Goal: Task Accomplishment & Management: Use online tool/utility

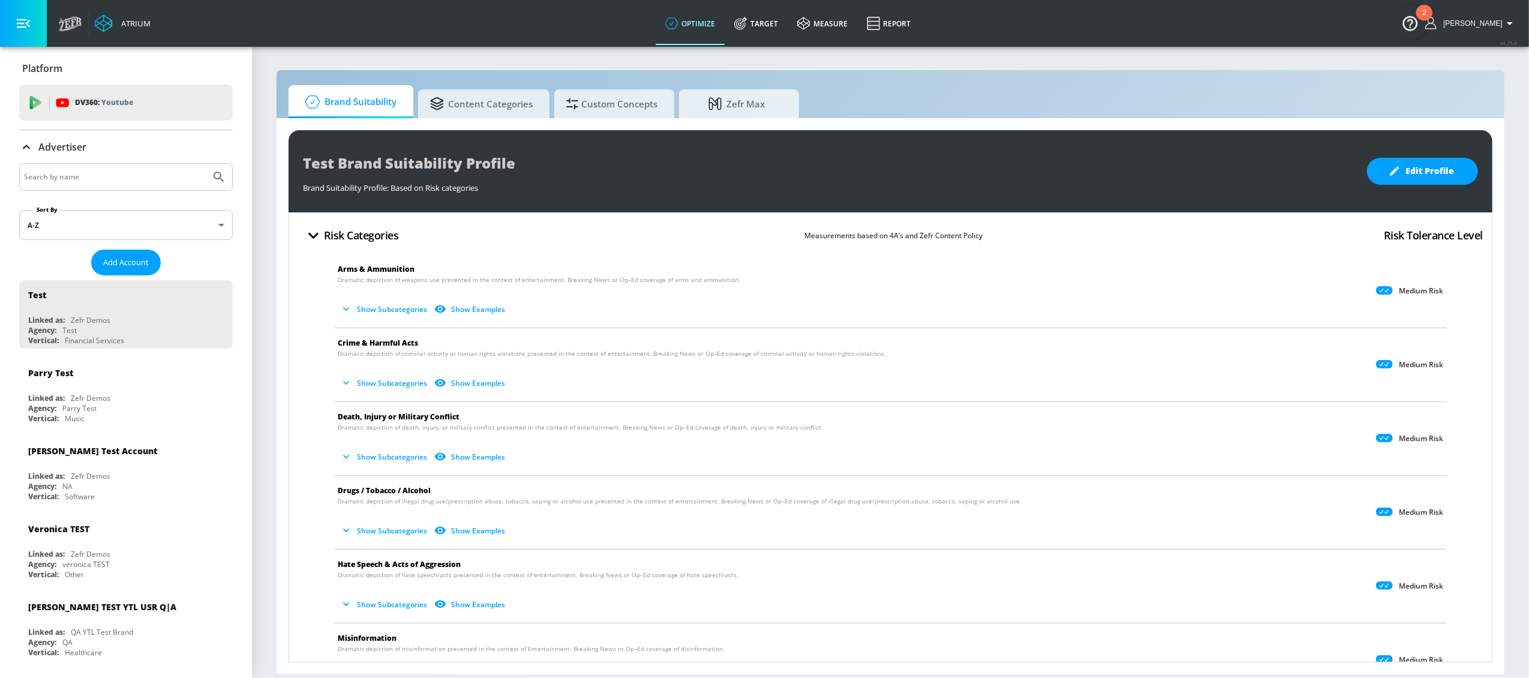
click at [143, 178] on input "Search by name" at bounding box center [115, 177] width 182 height 16
type input "new balance"
click at [206, 164] on button "Submit Search" at bounding box center [219, 177] width 26 height 26
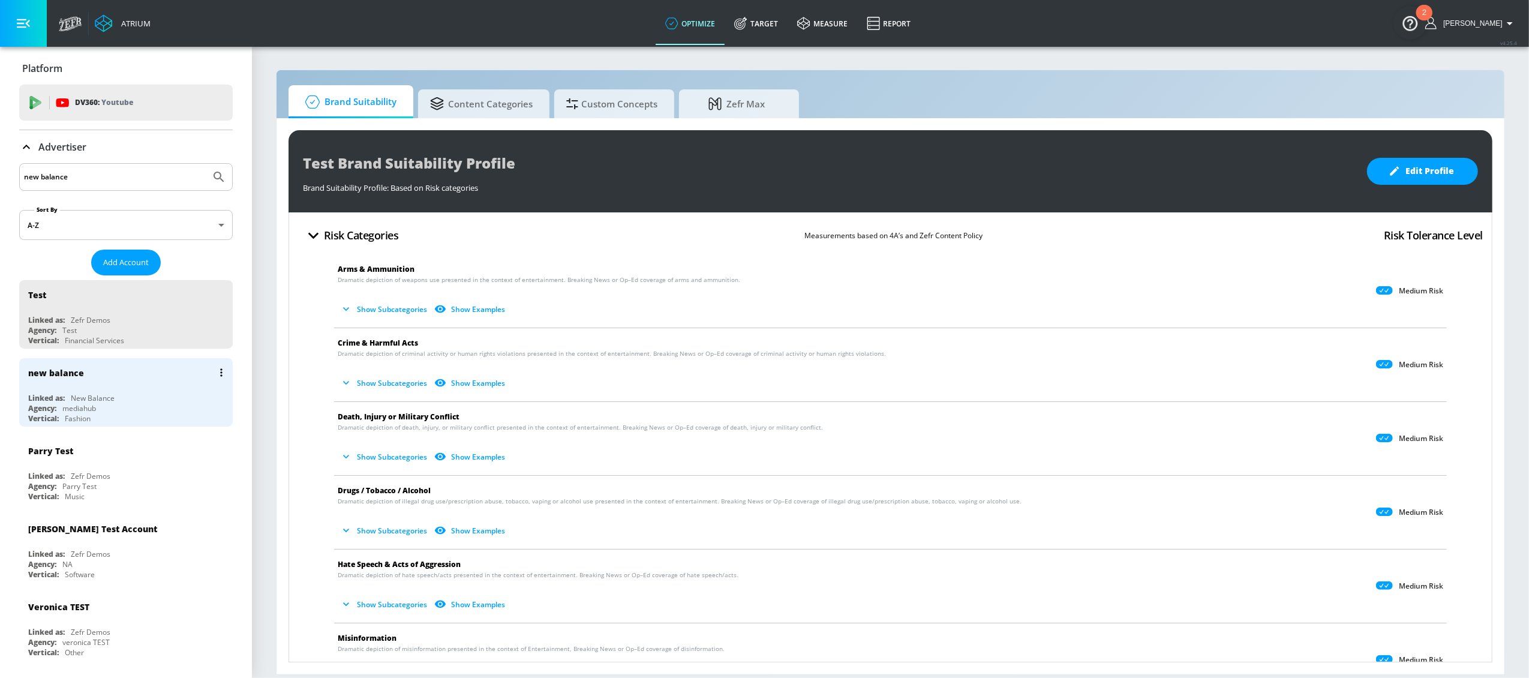
click at [131, 391] on div "new balance Linked as: New Balance Agency: mediahub Vertical: Fashion" at bounding box center [126, 392] width 214 height 68
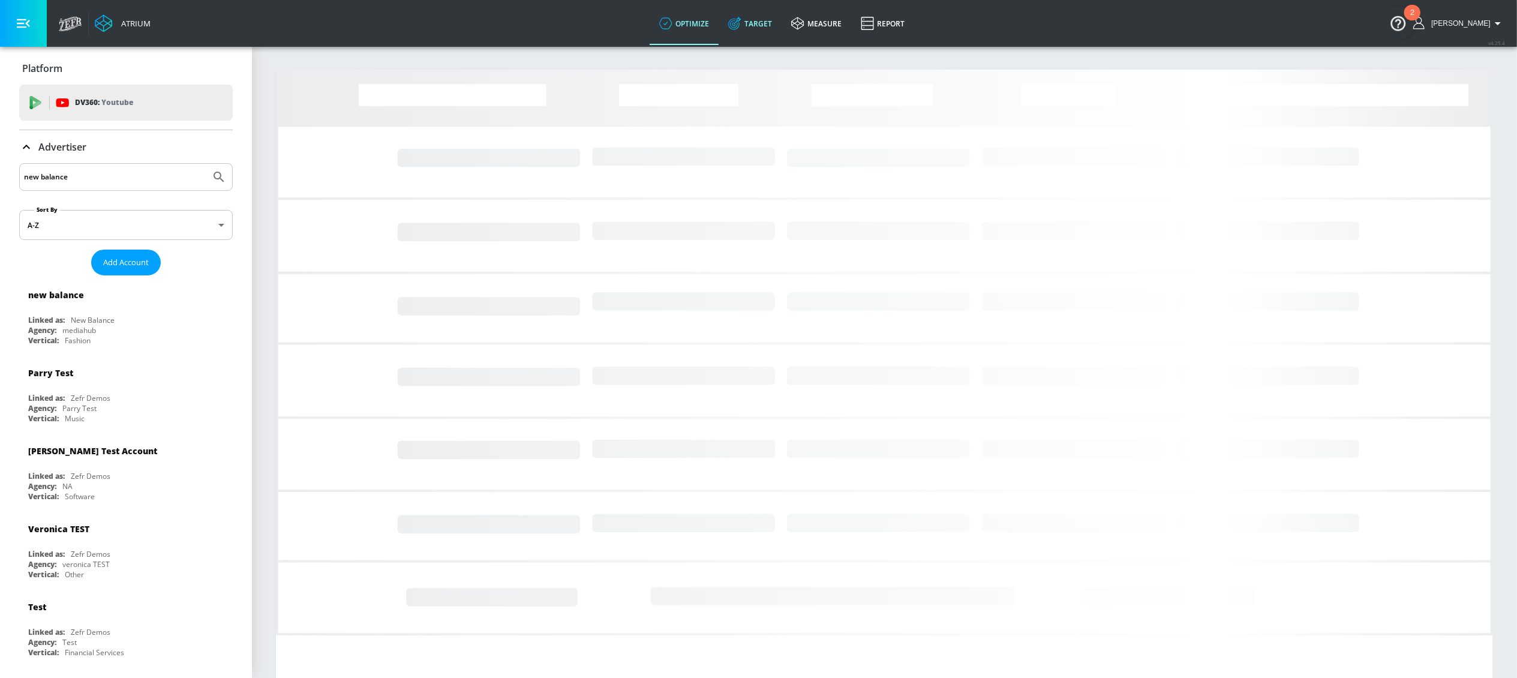
click at [765, 23] on link "Target" at bounding box center [750, 23] width 63 height 43
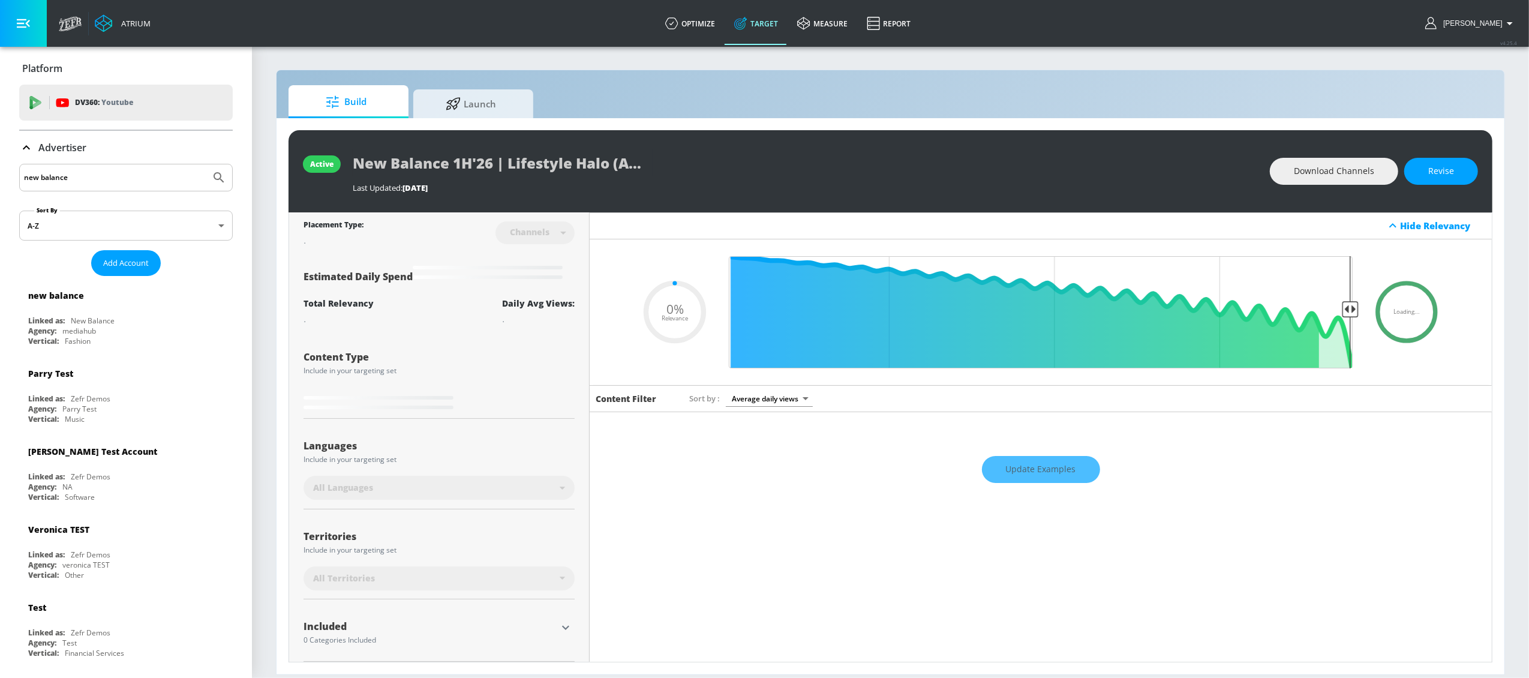
type input "0.05"
click at [56, 318] on div "Linked as:" at bounding box center [46, 321] width 37 height 10
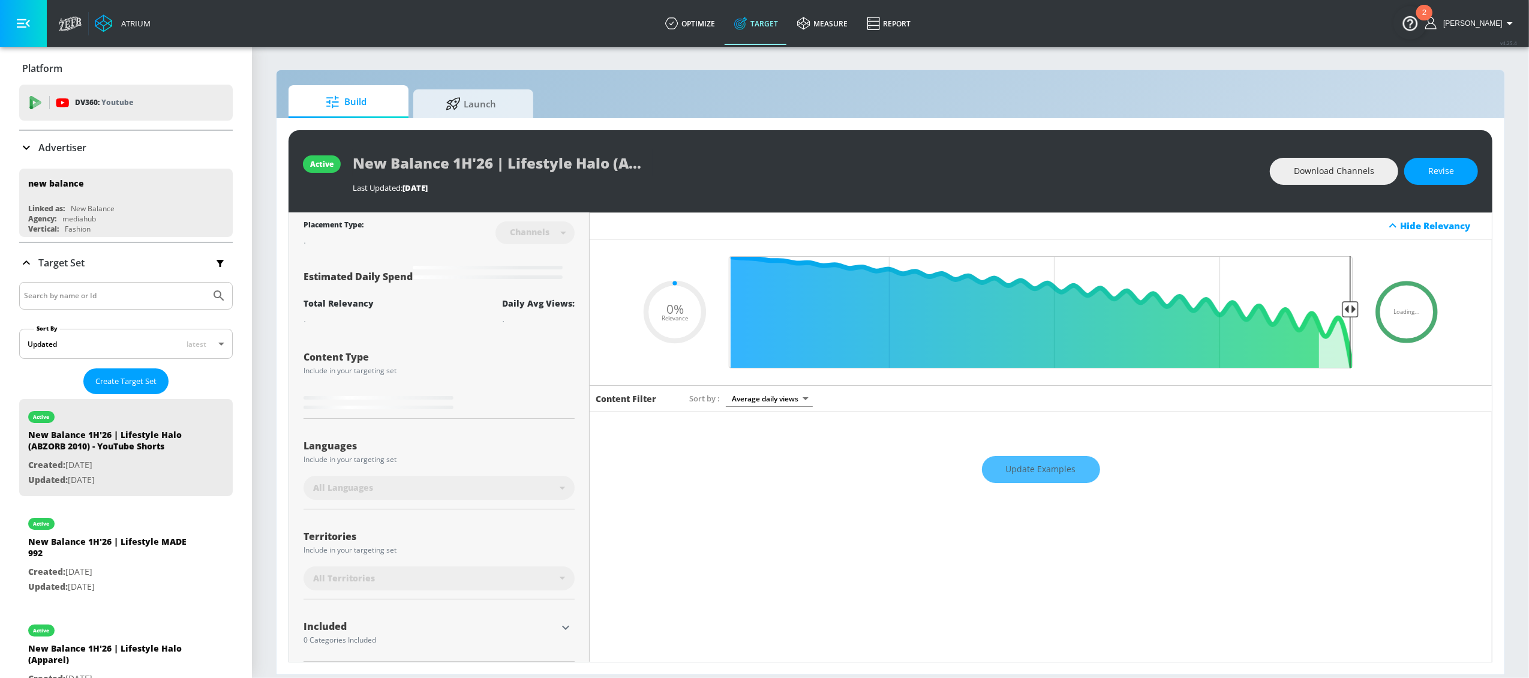
click at [95, 298] on input "Search by name or Id" at bounding box center [115, 296] width 182 height 16
type input "204L"
click at [206, 283] on button "Submit Search" at bounding box center [219, 296] width 26 height 26
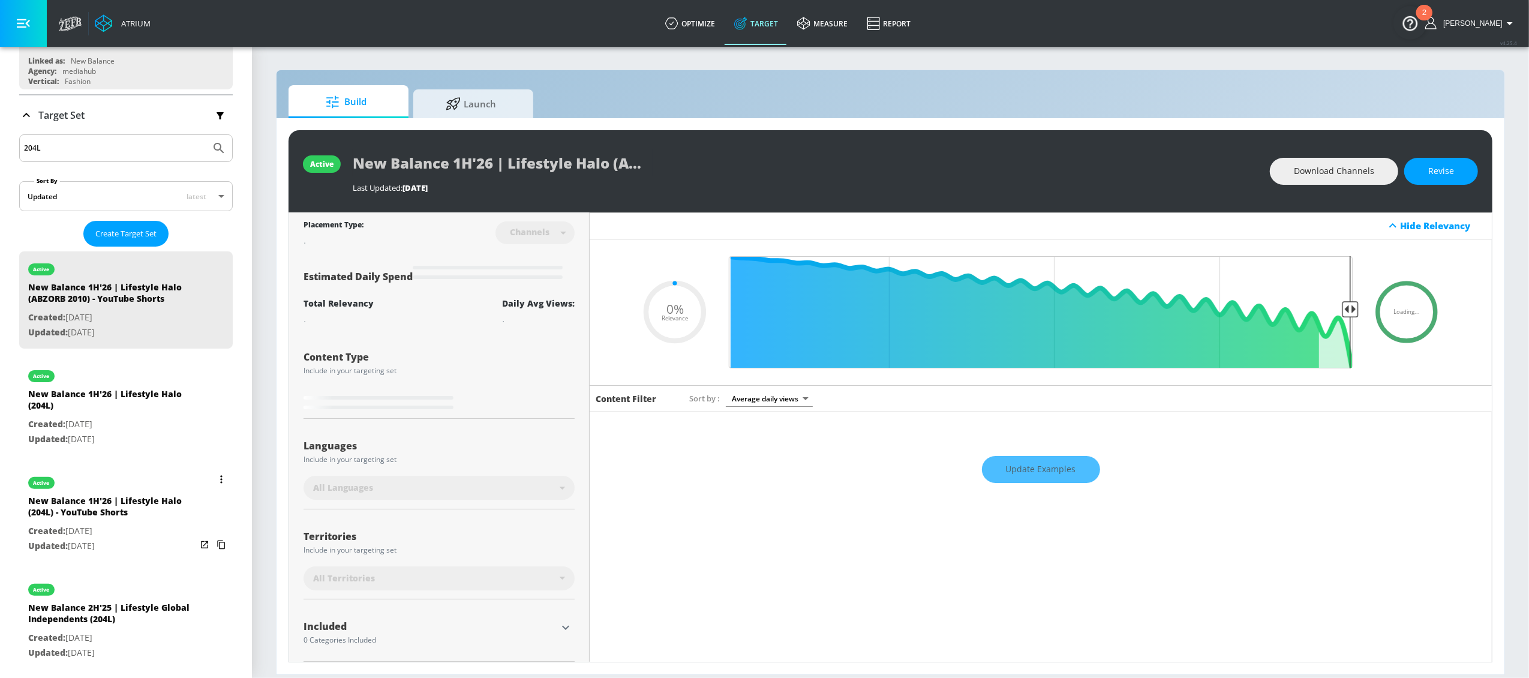
scroll to position [266, 0]
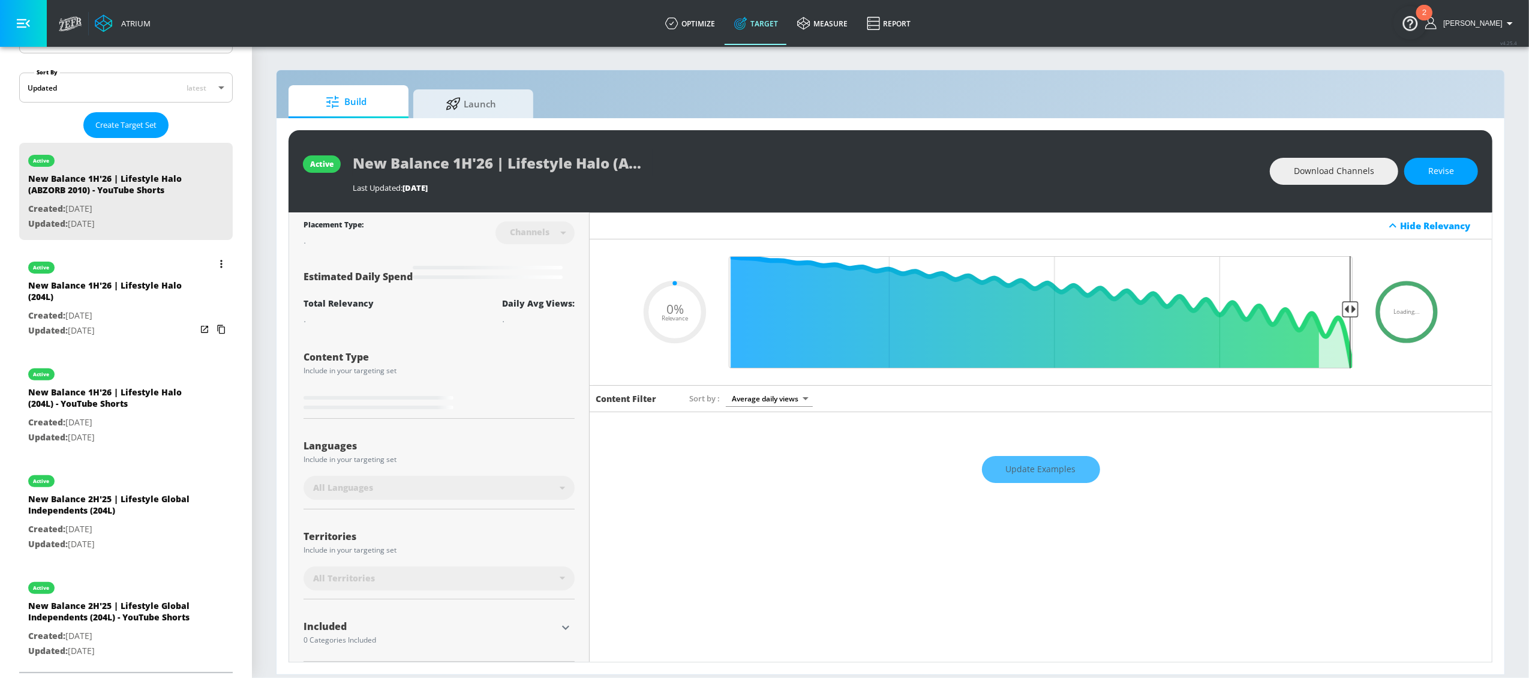
click at [115, 292] on div "New Balance 1H'26 | Lifestyle Halo (204L)" at bounding box center [112, 294] width 168 height 29
type input "New Balance 1H'26 | Lifestyle Halo (204L)"
type input "videos"
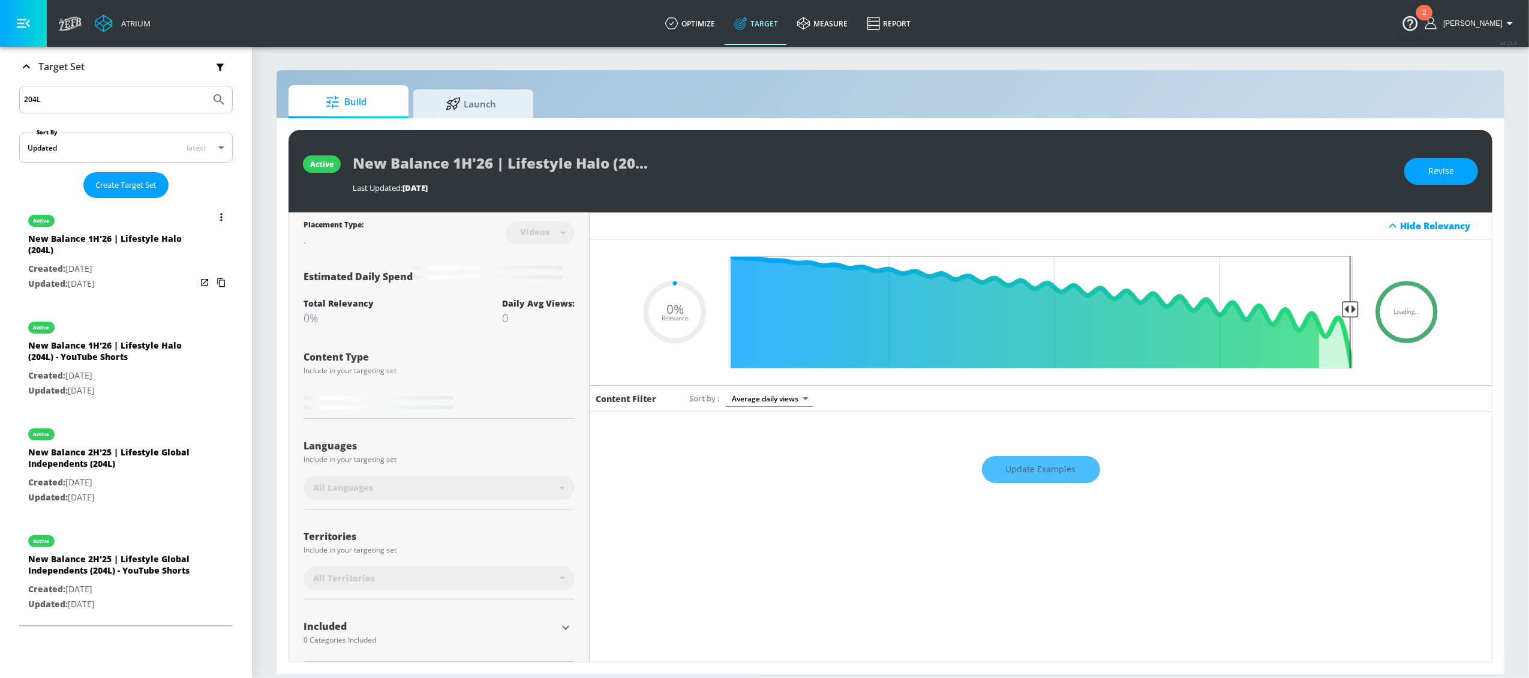
scroll to position [160, 0]
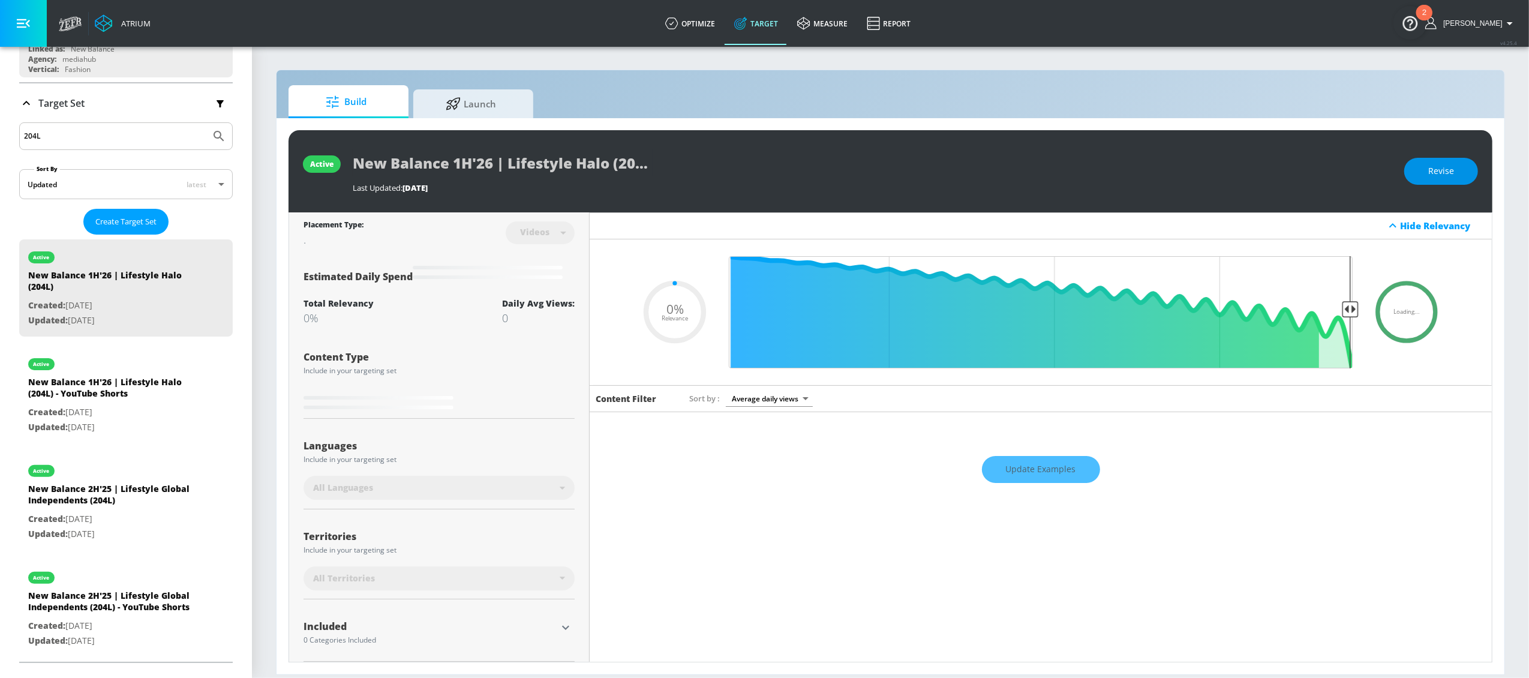
click at [1454, 167] on button "Revise" at bounding box center [1441, 171] width 74 height 27
click at [436, 158] on input "New Balance 1H'26 | Lifestyle Halo (204L)" at bounding box center [503, 162] width 300 height 27
click at [437, 158] on input "New Balance 1H'26 | Lifestyle Halo (204L)" at bounding box center [503, 162] width 300 height 27
click at [1404, 169] on span "Discard Changes" at bounding box center [1420, 171] width 68 height 15
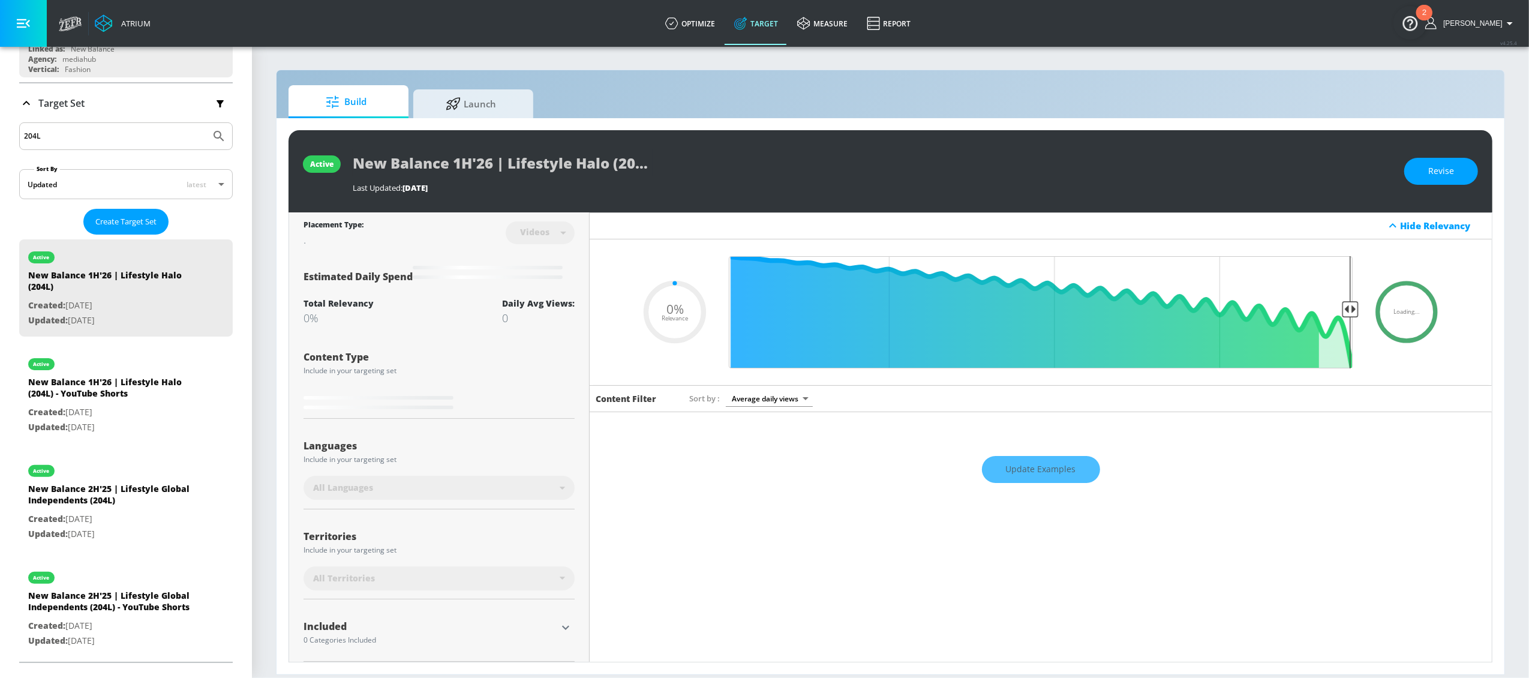
type input "0.5"
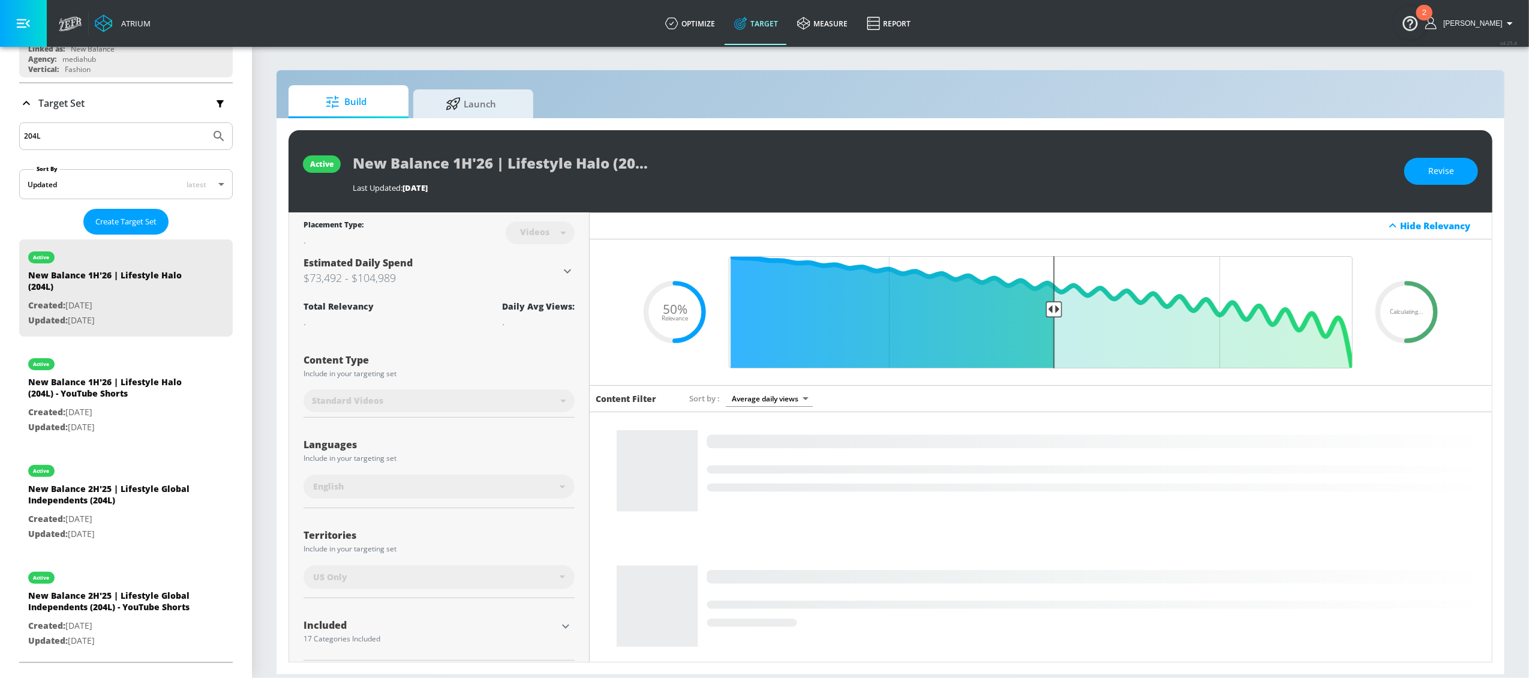
click at [1067, 106] on div "Build Launch" at bounding box center [891, 101] width 1204 height 33
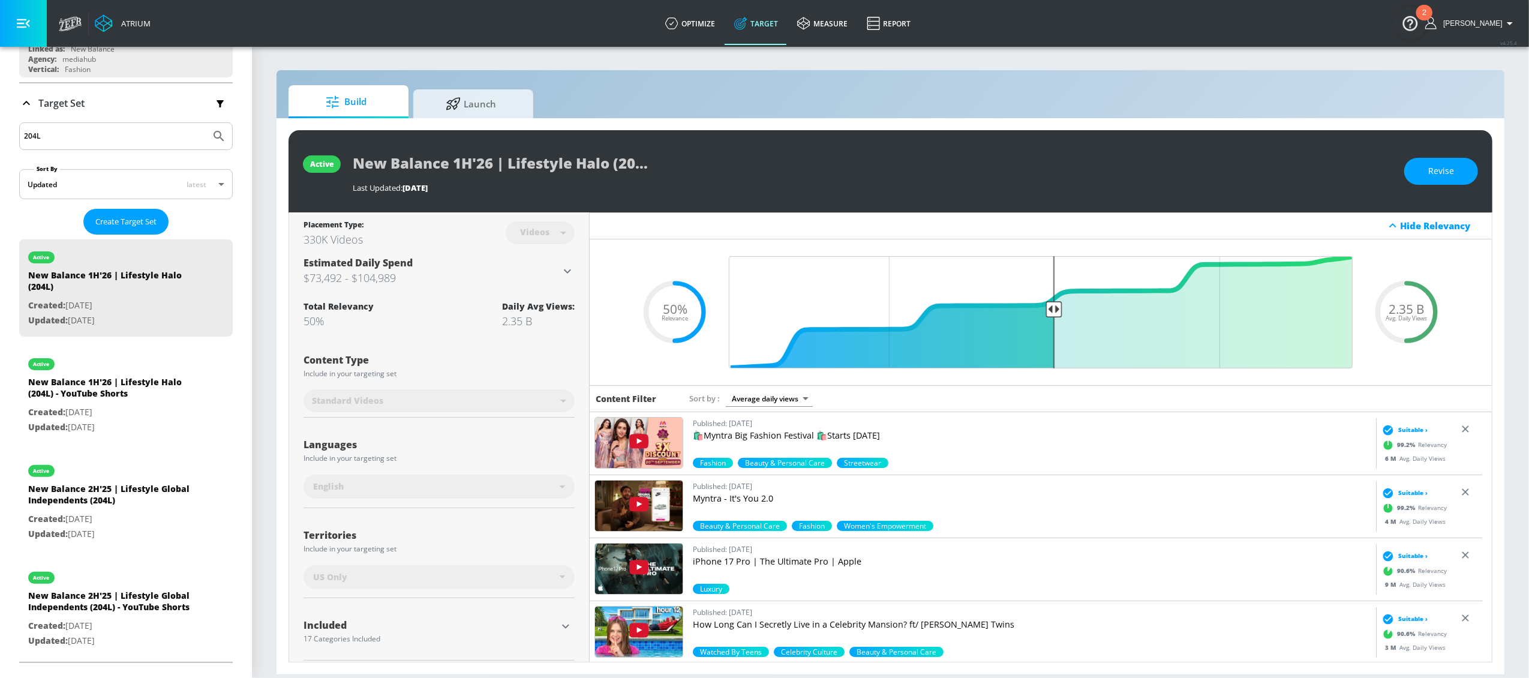
click at [80, 135] on input "204L" at bounding box center [115, 136] width 182 height 16
drag, startPoint x: 23, startPoint y: 132, endPoint x: 5, endPoint y: 134, distance: 18.2
click at [5, 135] on div "Platform DV360: Youtube DV360: Youtube Advertiser new balance Sort By A-Z asc ​…" at bounding box center [126, 277] width 252 height 780
type input "abzorb"
click at [206, 123] on button "Submit Search" at bounding box center [219, 136] width 26 height 26
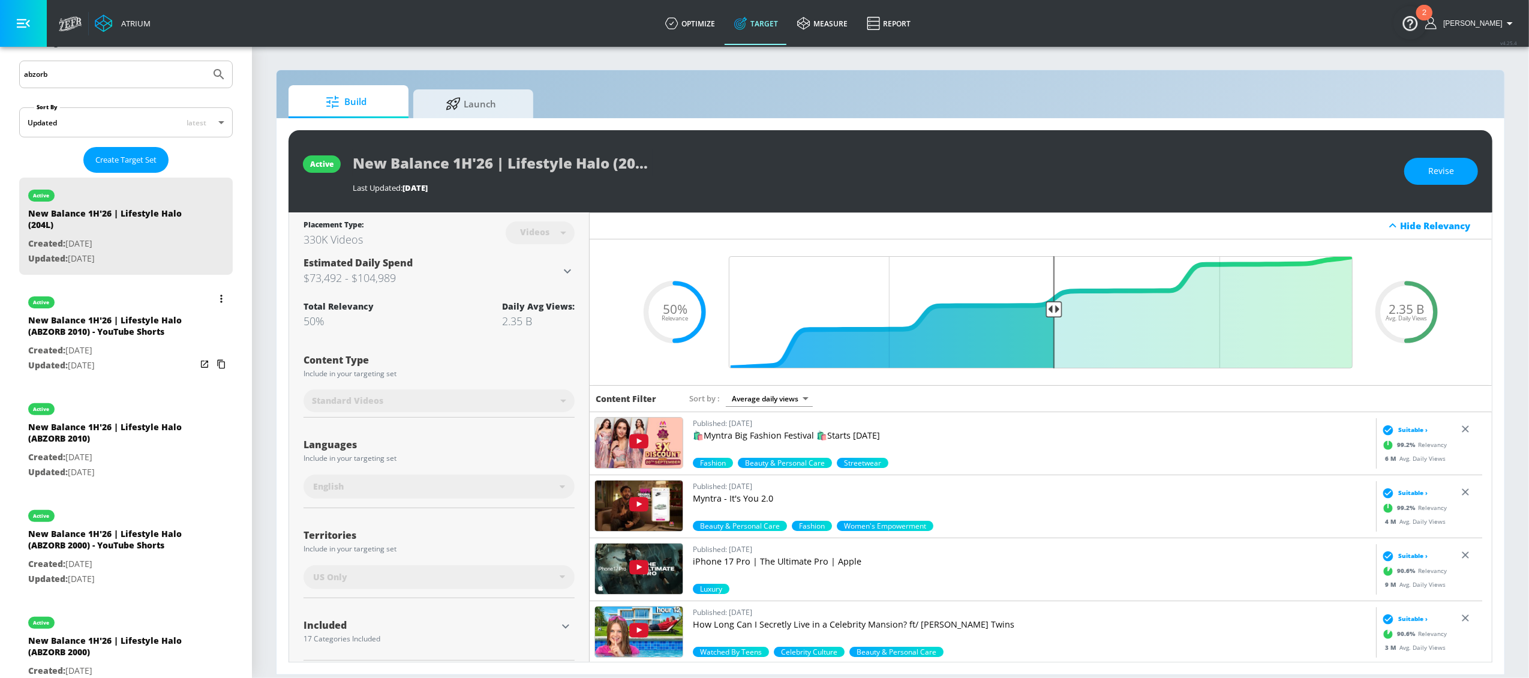
scroll to position [253, 0]
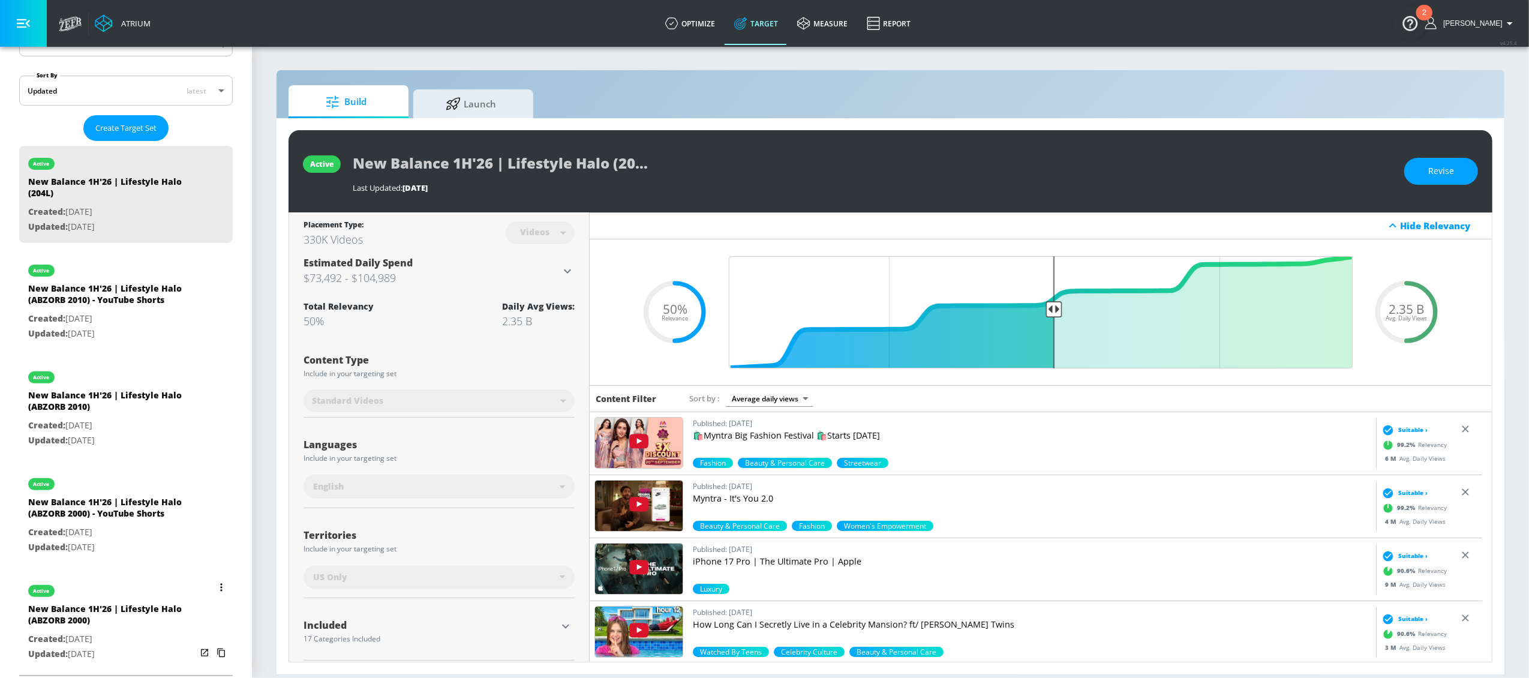
click at [116, 615] on div "New Balance 1H'26 | Lifestyle Halo (ABZORB 2000)" at bounding box center [112, 617] width 168 height 29
type input "New Balance 1H'26 | Lifestyle Halo (ABZORB 2000)"
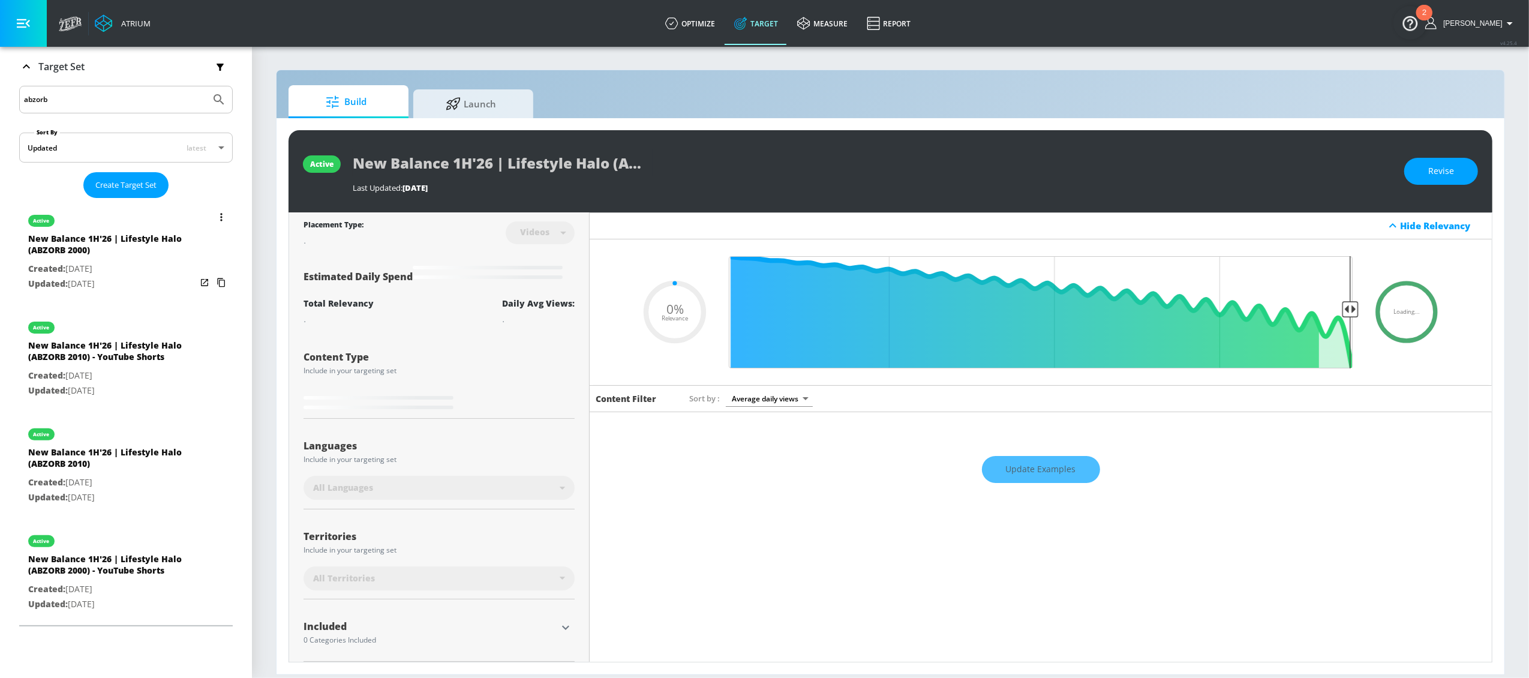
scroll to position [147, 0]
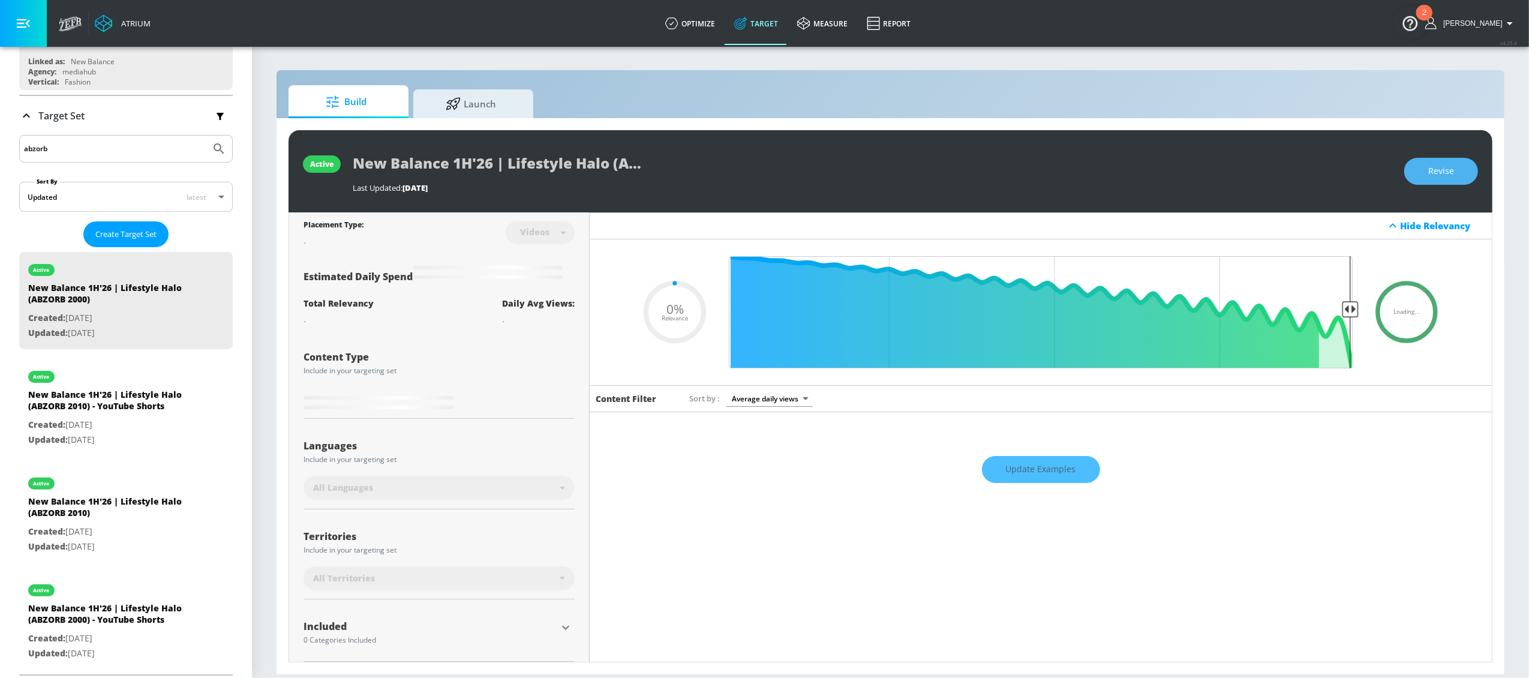
click at [1452, 180] on button "Revise" at bounding box center [1441, 171] width 74 height 27
click at [533, 173] on input "New Balance 1H'26 | Lifestyle Halo (ABZORB 2000)" at bounding box center [503, 162] width 300 height 27
click at [1369, 168] on button "Discard Changes" at bounding box center [1420, 171] width 116 height 27
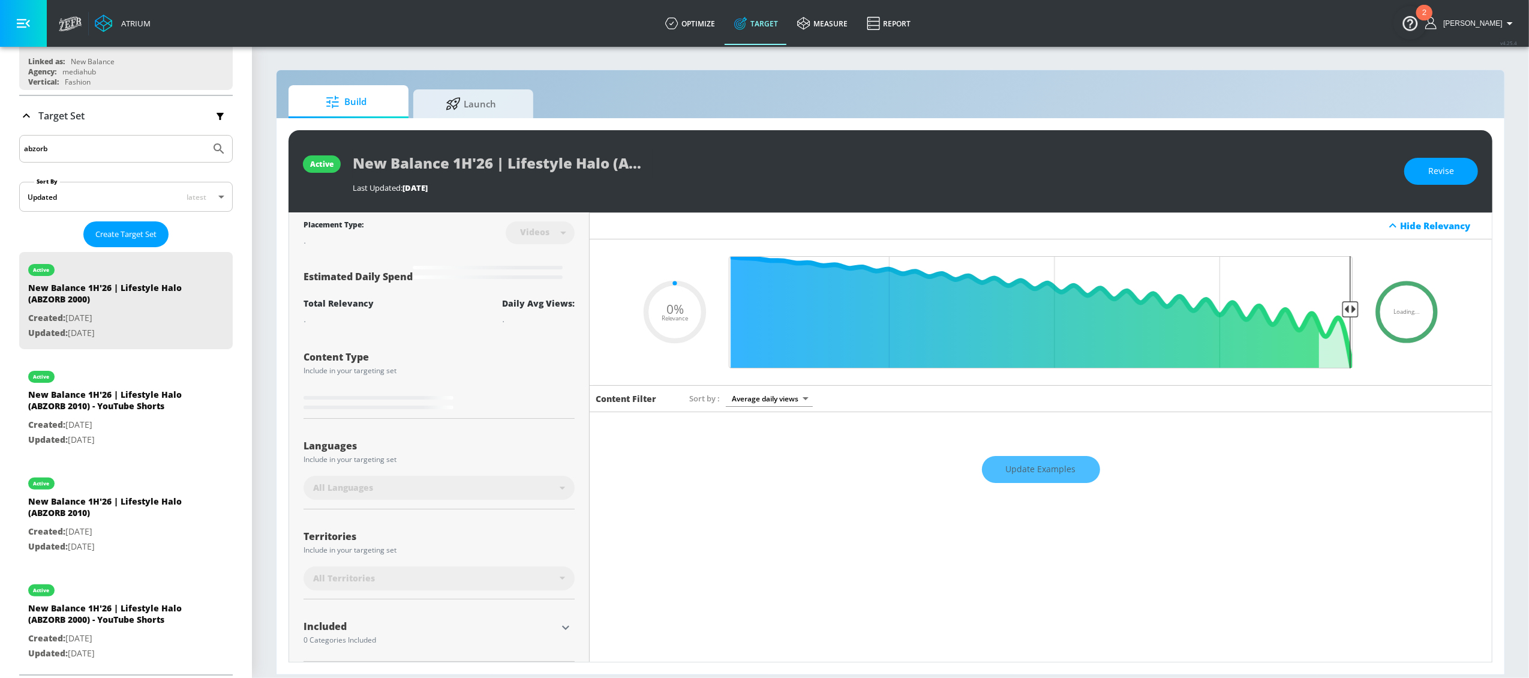
click at [1195, 137] on div "active New Balance 1H'26 | Lifestyle Halo (ABZORB 2000) Last Updated: [DATE] Re…" at bounding box center [891, 171] width 1204 height 82
type input "0.5"
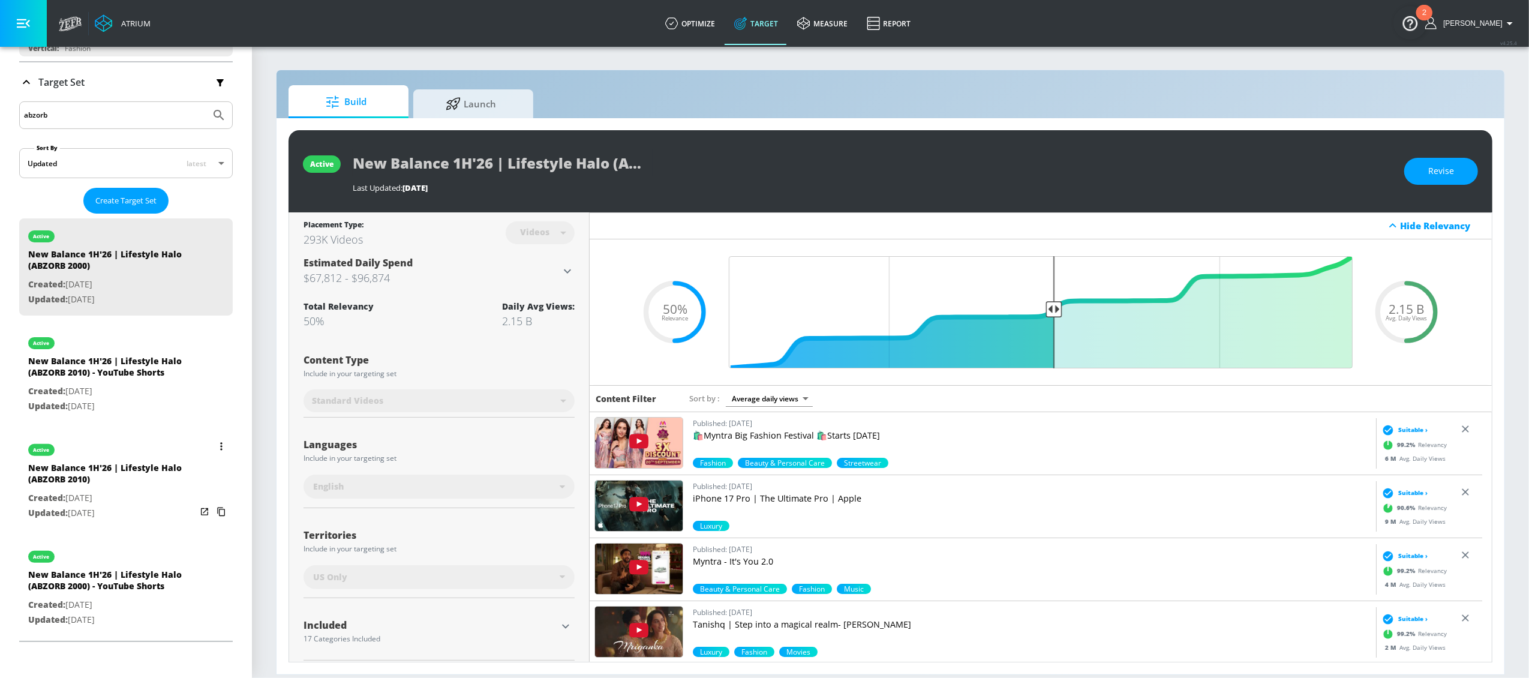
scroll to position [185, 0]
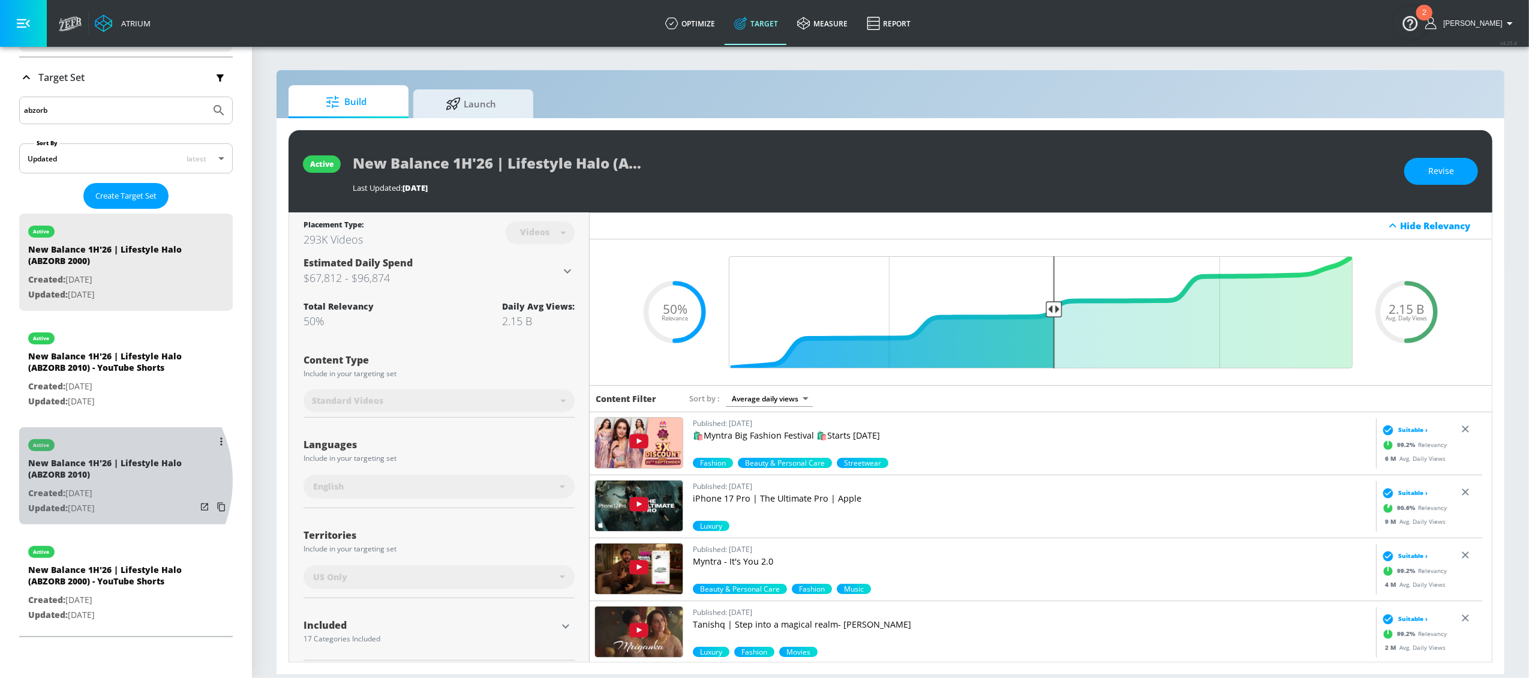
click at [99, 481] on div "New Balance 1H'26 | Lifestyle Halo (ABZORB 2010)" at bounding box center [112, 471] width 168 height 29
type input "New Balance 1H'26 | Lifestyle Halo (ABZORB 2010)"
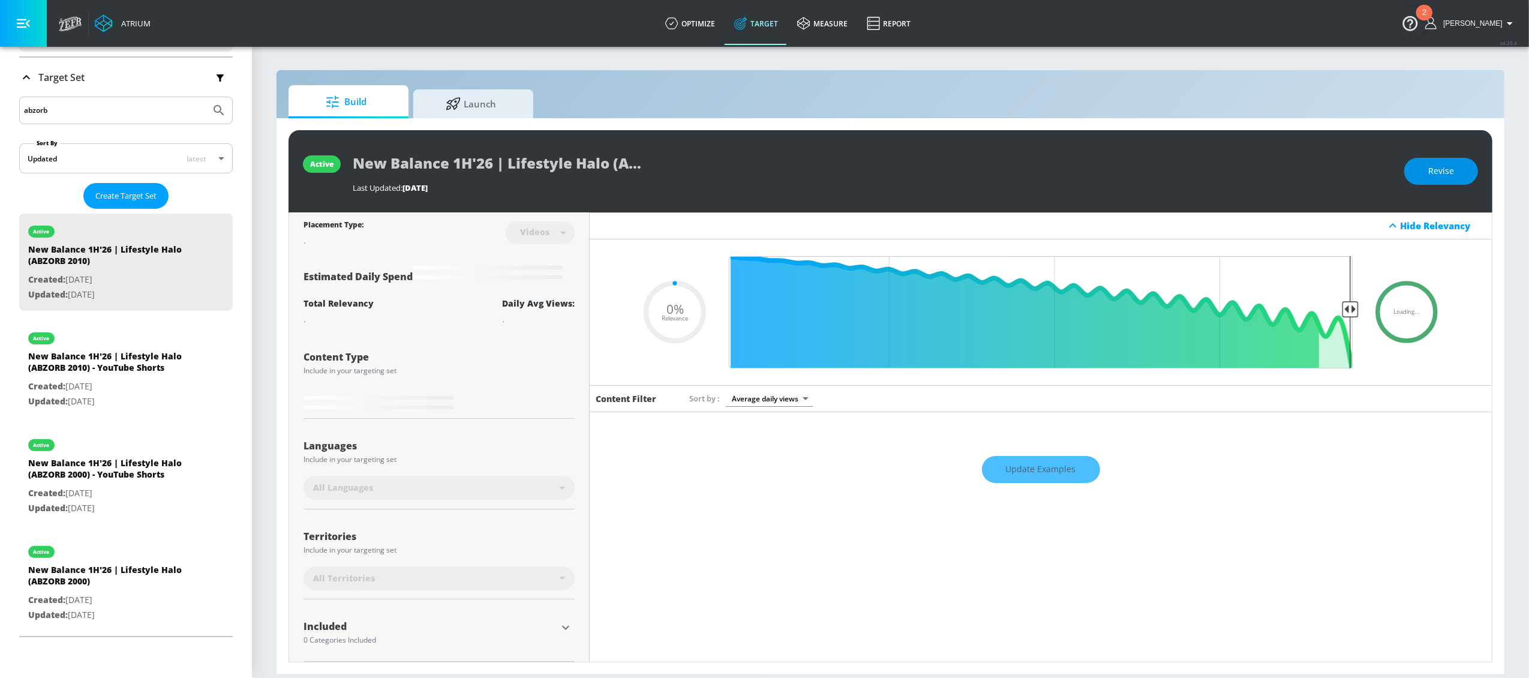
click at [1430, 159] on button "Revise" at bounding box center [1441, 171] width 74 height 27
click at [593, 165] on input "New Balance 1H'26 | Lifestyle Halo (ABZORB 2010)" at bounding box center [503, 162] width 300 height 27
click at [1447, 166] on span "Discard Changes" at bounding box center [1420, 171] width 68 height 15
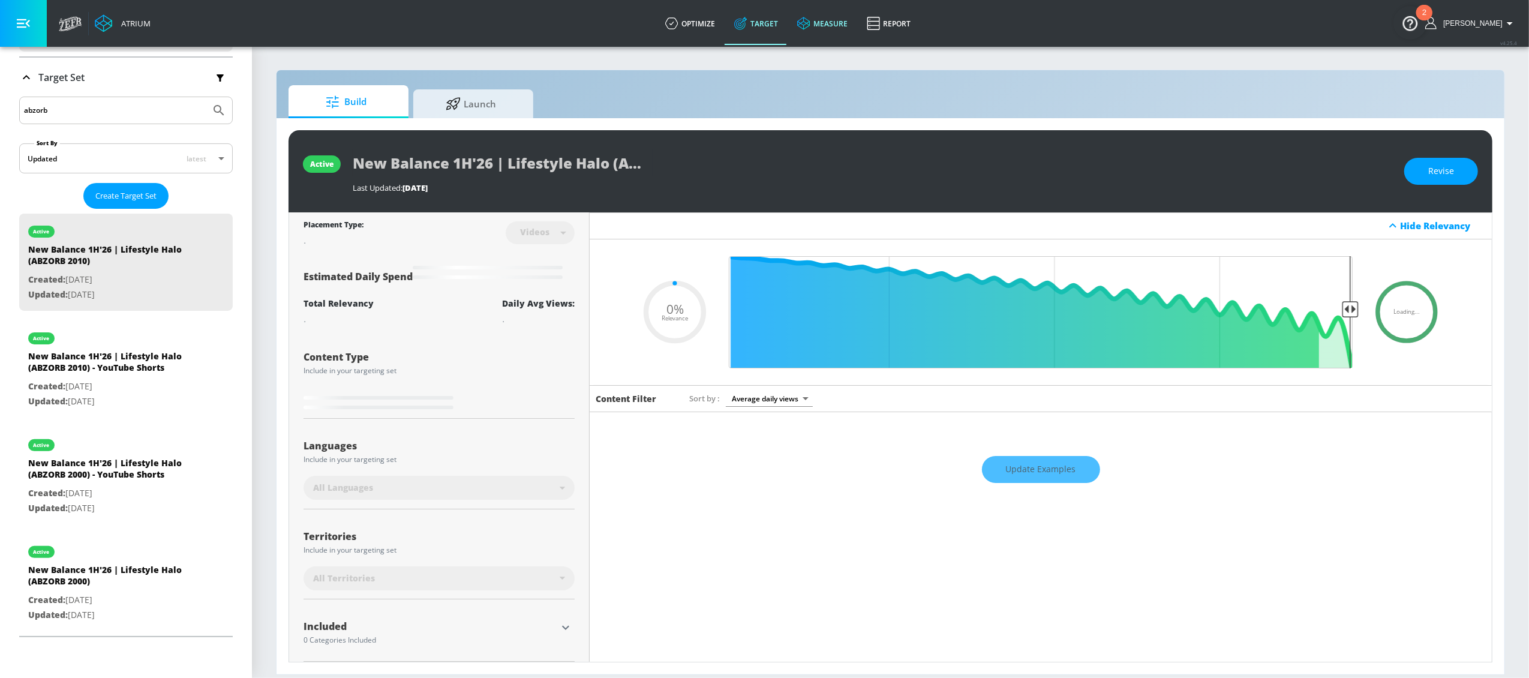
type input "0.5"
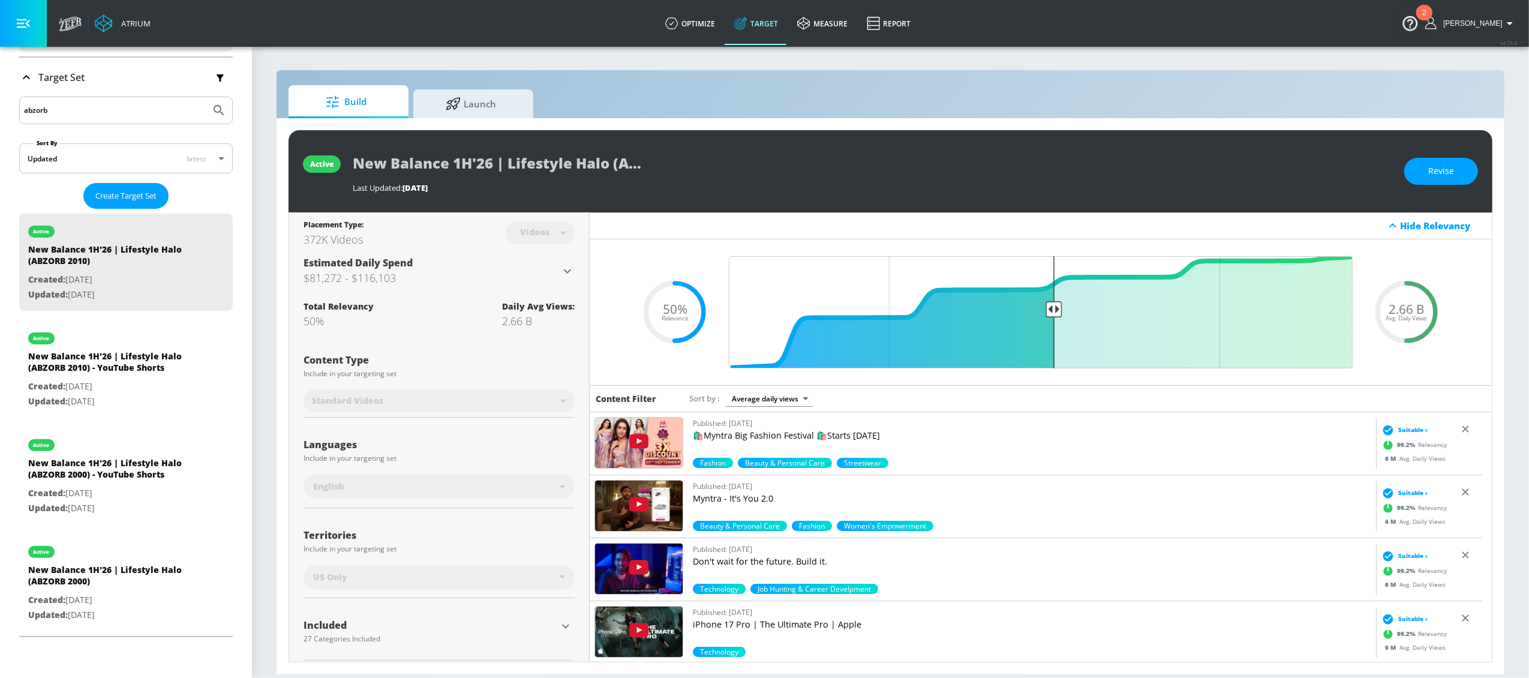
click at [71, 110] on input "abzorb" at bounding box center [115, 111] width 182 height 16
drag, startPoint x: 0, startPoint y: 98, endPoint x: -7, endPoint y: 98, distance: 6.6
click at [0, 98] on html "Atrium optimize Target measure Report optimize Target measure Report v 4.25.4 L…" at bounding box center [764, 339] width 1529 height 678
type input "apparel"
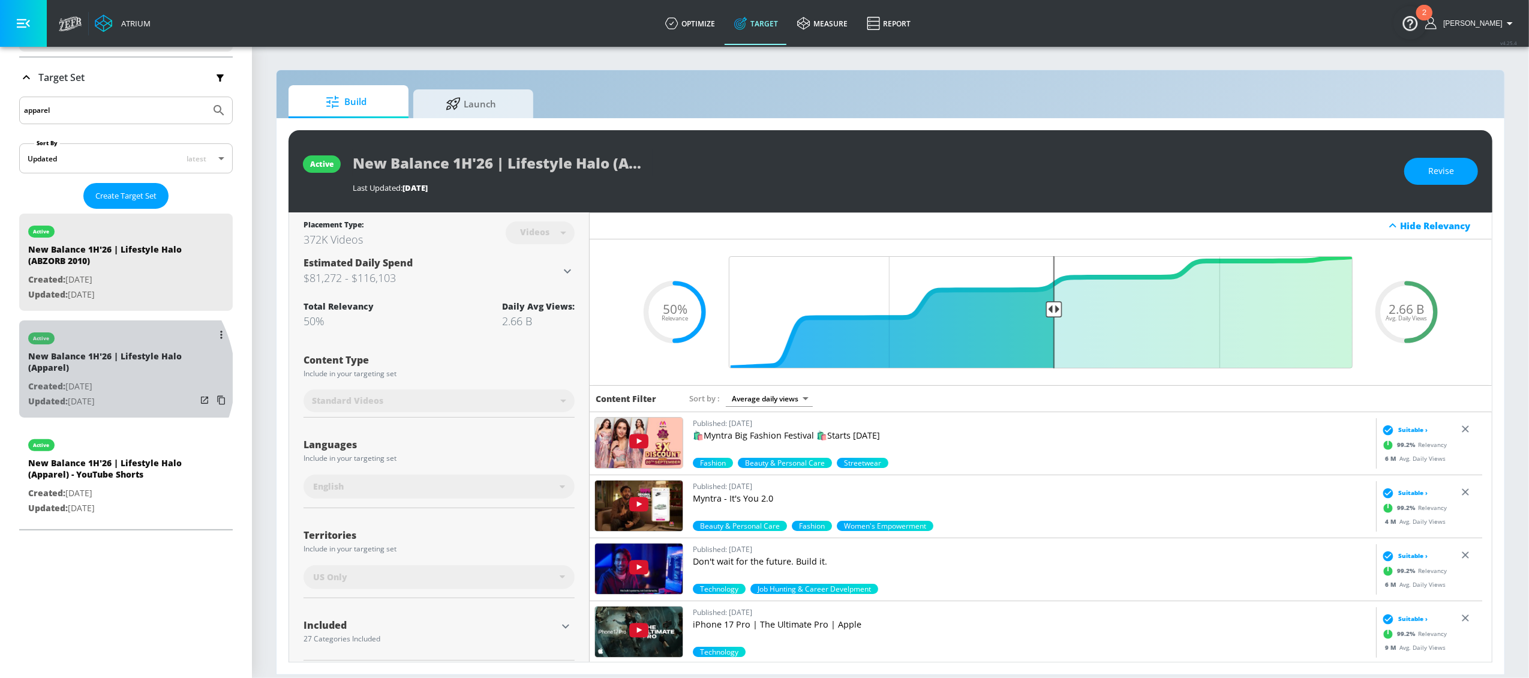
click at [107, 379] on p "Created: [DATE]" at bounding box center [112, 386] width 168 height 15
type input "New Balance 1H'26 | Lifestyle Halo (Apparel)"
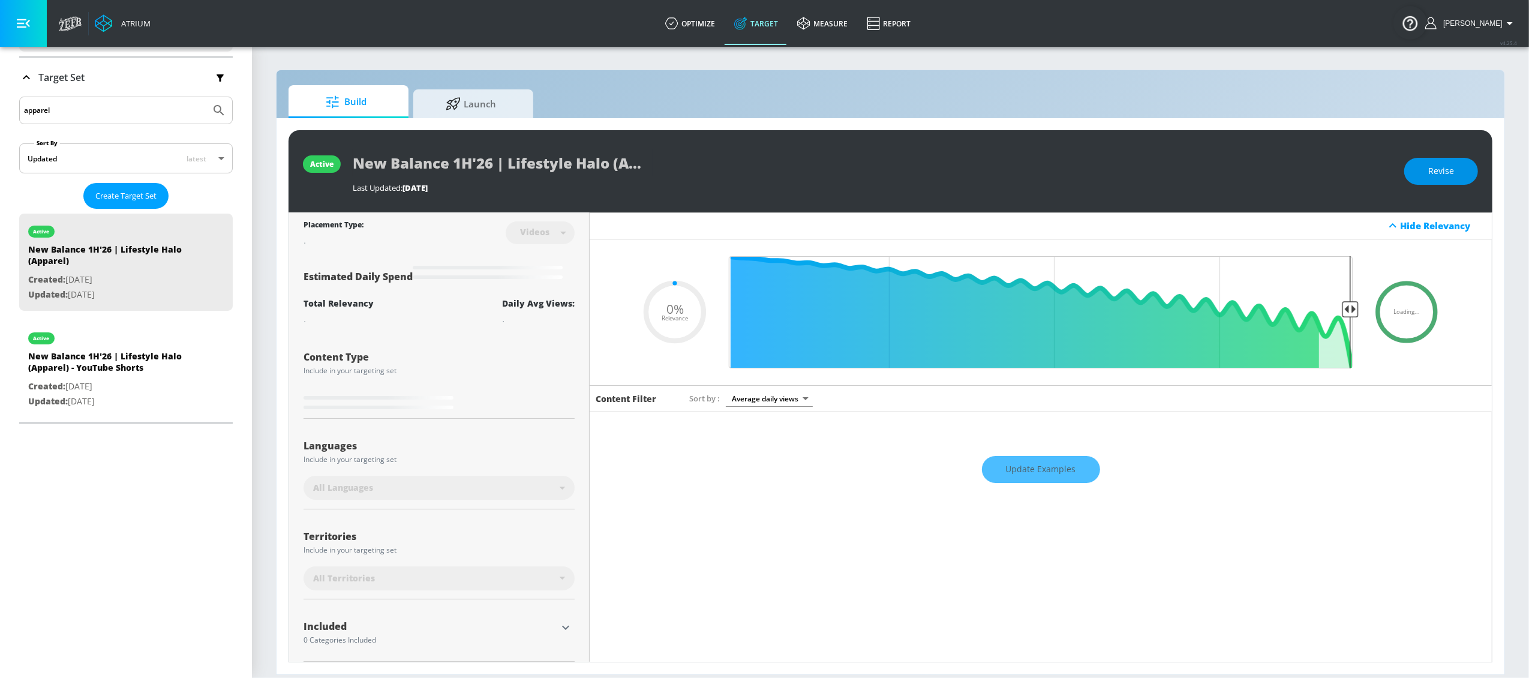
click at [1441, 164] on span "Revise" at bounding box center [1441, 171] width 26 height 15
click at [576, 158] on input "New Balance 1H'26 | Lifestyle Halo (Apparel)" at bounding box center [503, 162] width 300 height 27
click at [1410, 171] on span "Discard Changes" at bounding box center [1420, 171] width 68 height 15
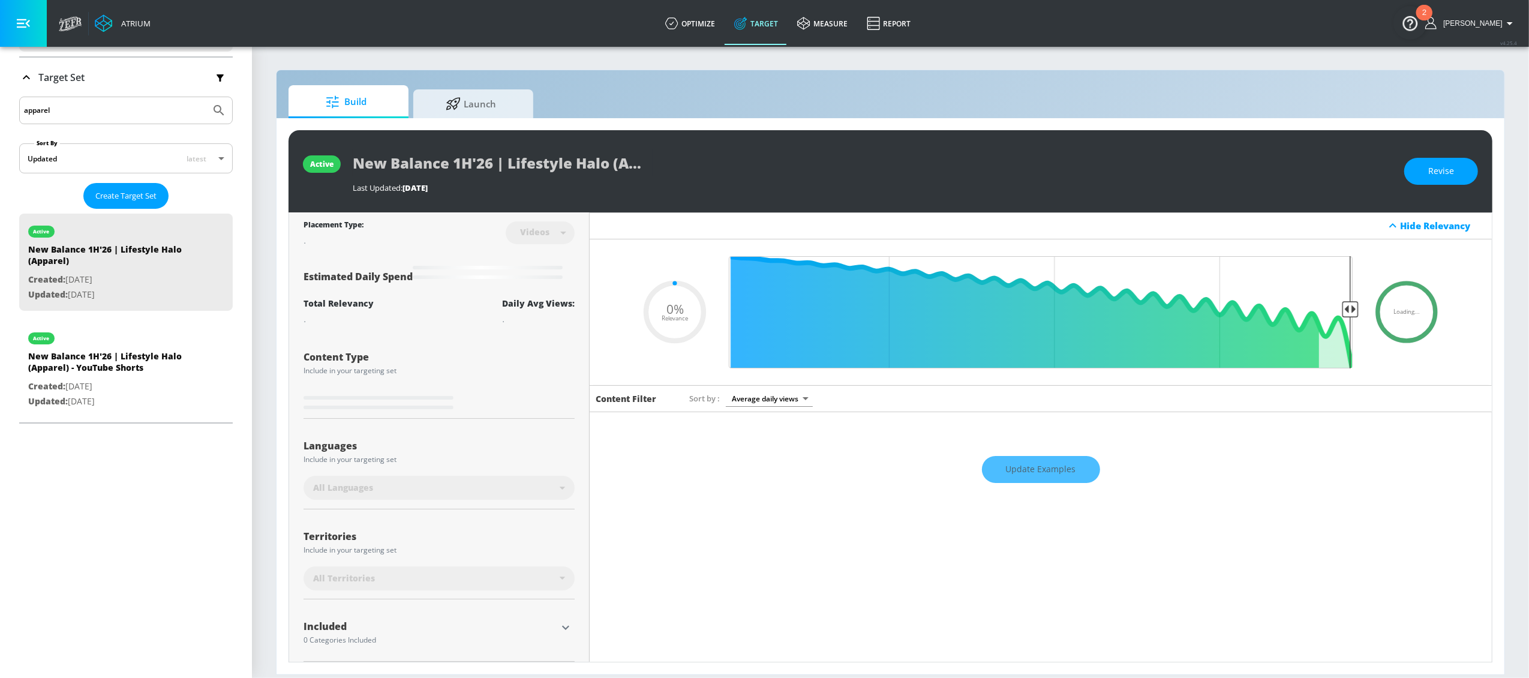
type input "0.5"
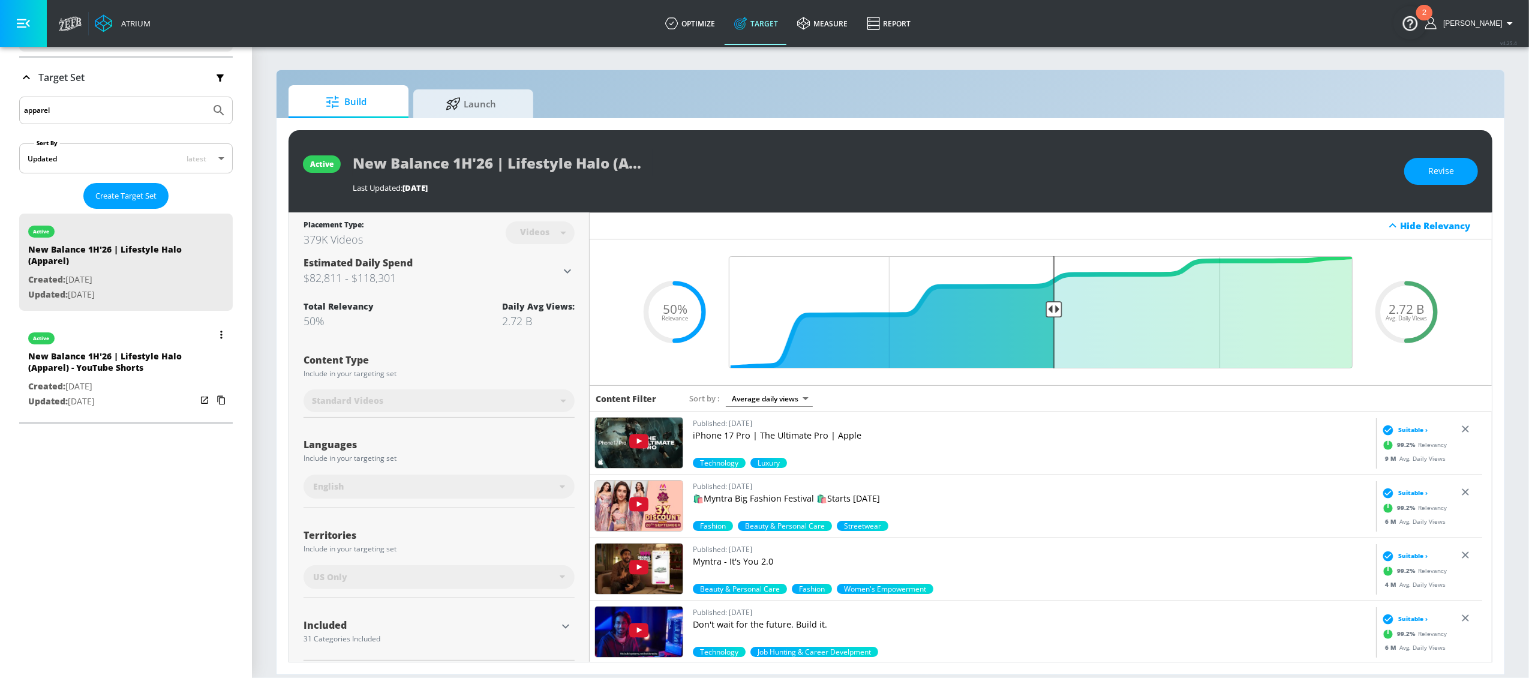
click at [89, 382] on p "Created: [DATE]" at bounding box center [112, 386] width 168 height 15
type input "New Balance 1H'26 | Lifestyle Halo (Apparel) - YouTube Shorts"
type input "channels"
type input "0.05"
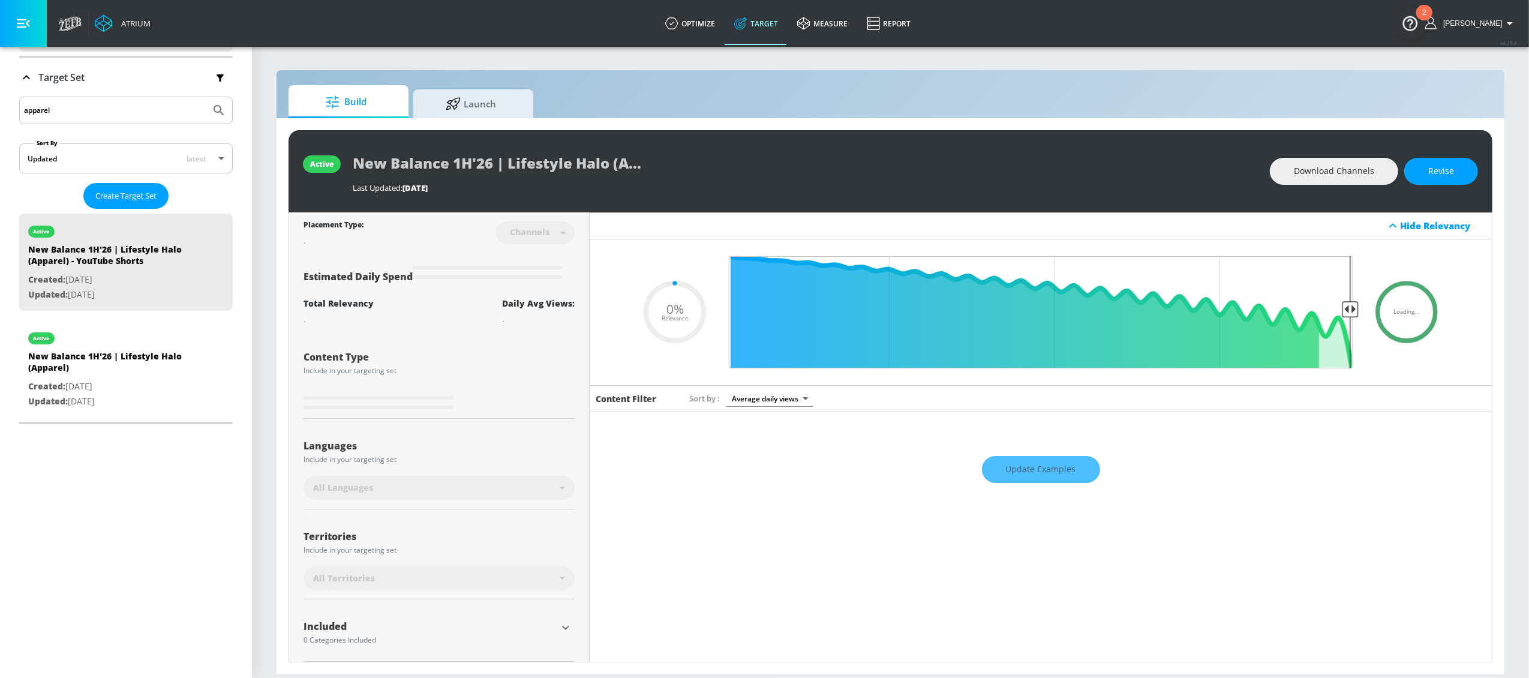
click at [79, 121] on div "apparel" at bounding box center [126, 111] width 214 height 28
drag, startPoint x: 77, startPoint y: 112, endPoint x: -1, endPoint y: 107, distance: 78.7
click at [0, 107] on div "Platform DV360: Youtube DV360: Youtube Advertiser new balance Sort By A-Z asc ​…" at bounding box center [126, 144] width 252 height 567
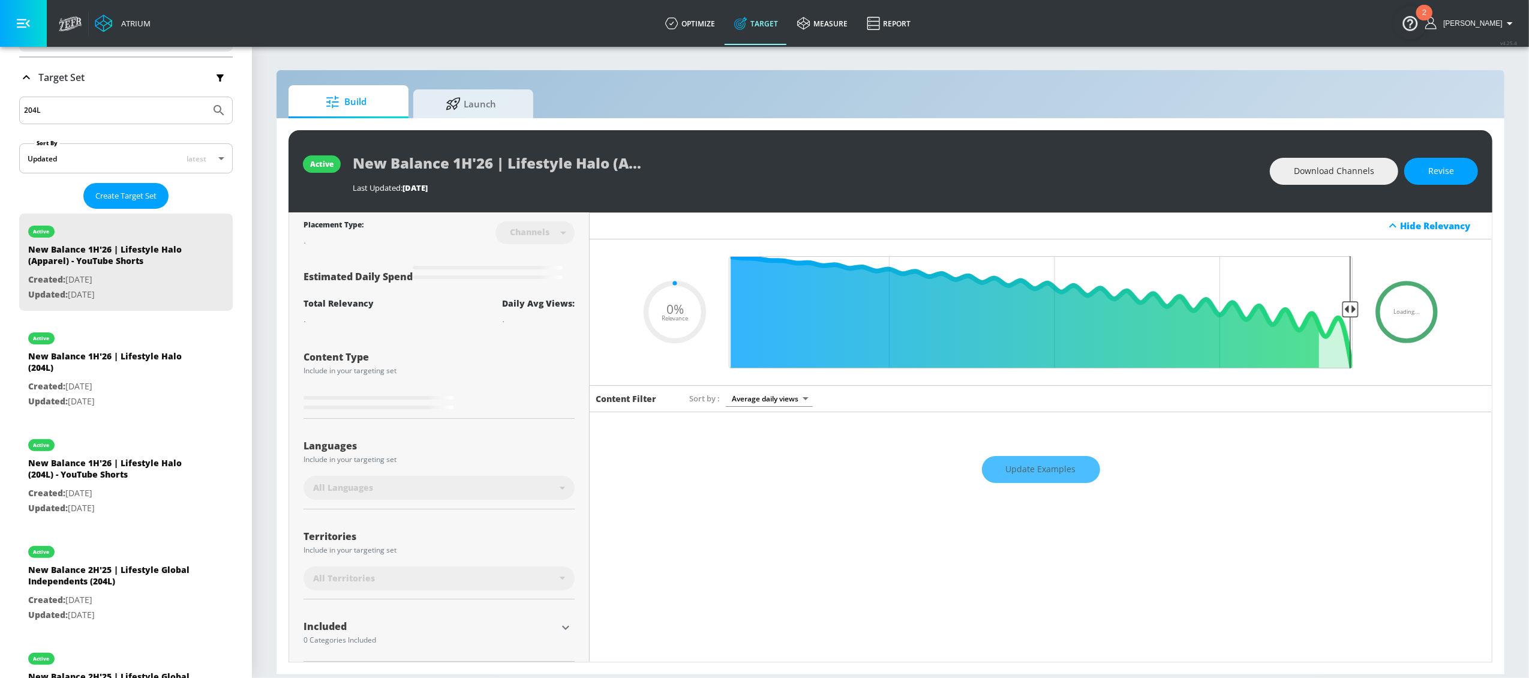
type input "204L"
click at [206, 97] on button "Submit Search" at bounding box center [219, 110] width 26 height 26
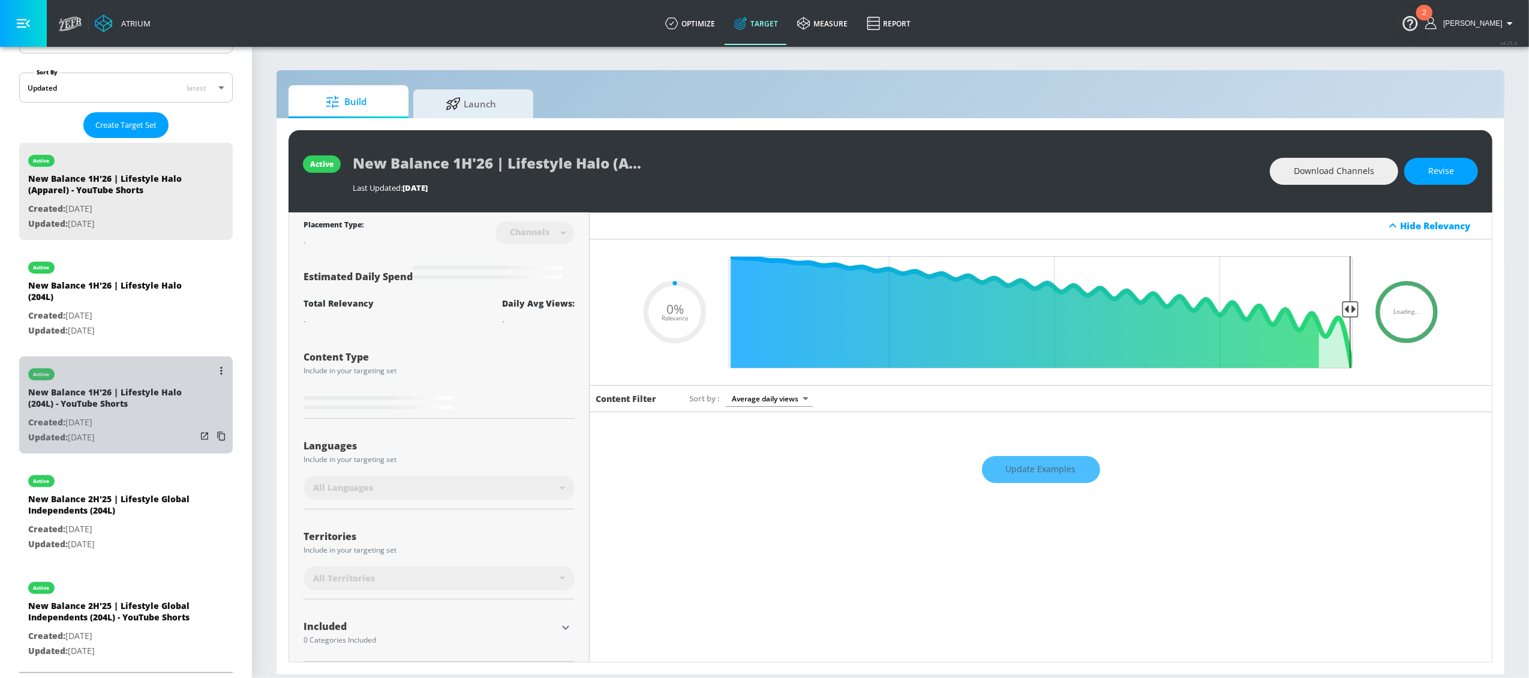
click at [124, 402] on div "New Balance 1H'26 | Lifestyle Halo (204L) - YouTube Shorts" at bounding box center [112, 400] width 168 height 29
type input "New Balance 1H'26 | Lifestyle Halo (204L) - YouTube Shorts"
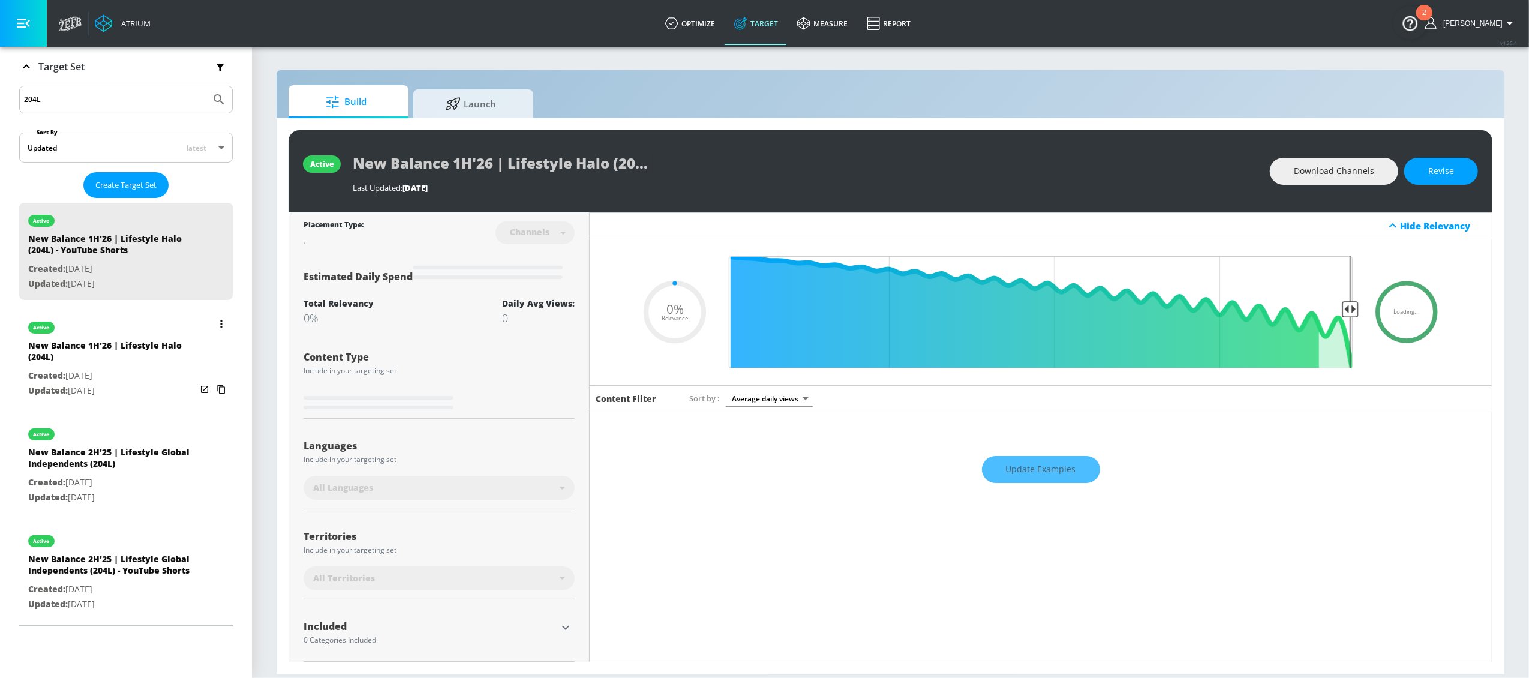
scroll to position [160, 0]
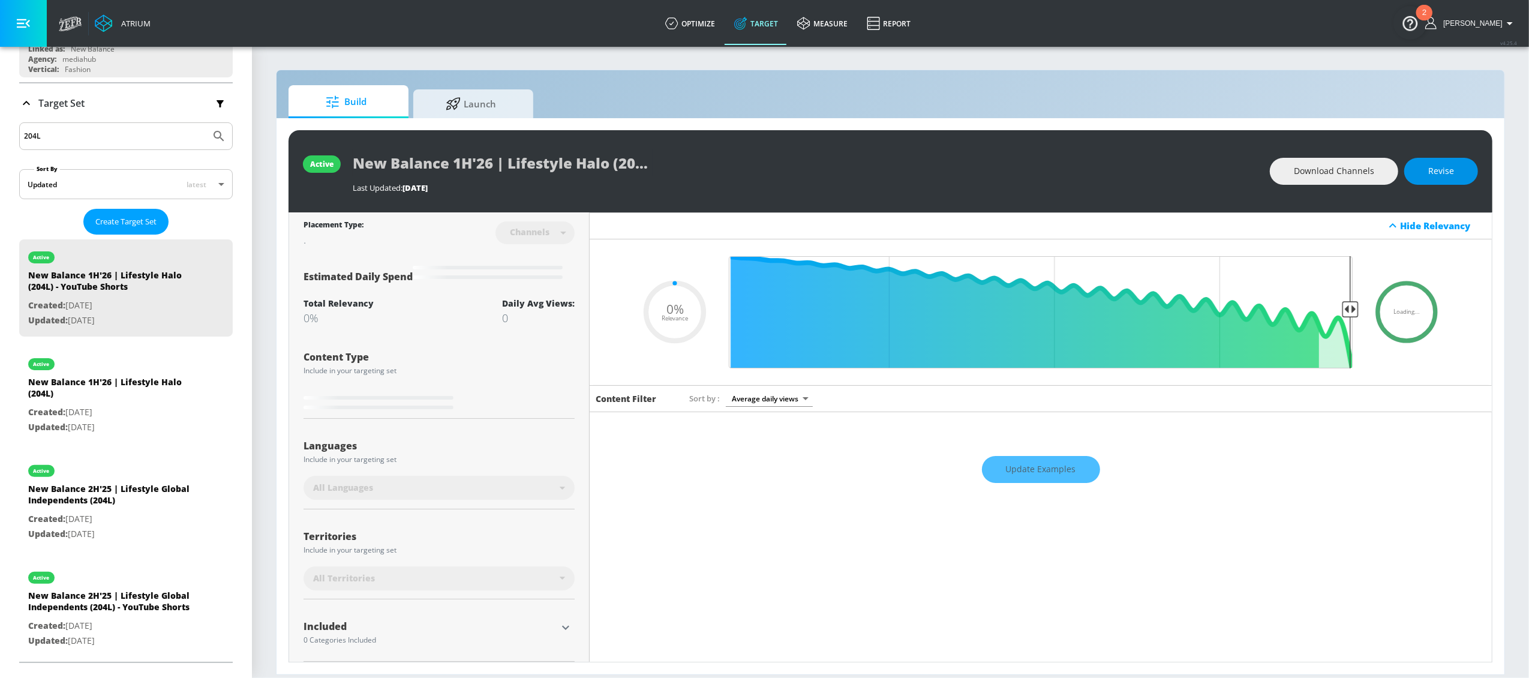
click at [1444, 179] on button "Revise" at bounding box center [1441, 171] width 74 height 27
click at [591, 161] on input "New Balance 1H'26 | Lifestyle Halo (204L) - YouTube Shorts" at bounding box center [503, 162] width 300 height 27
click at [1378, 178] on button "Discard Changes" at bounding box center [1420, 171] width 116 height 27
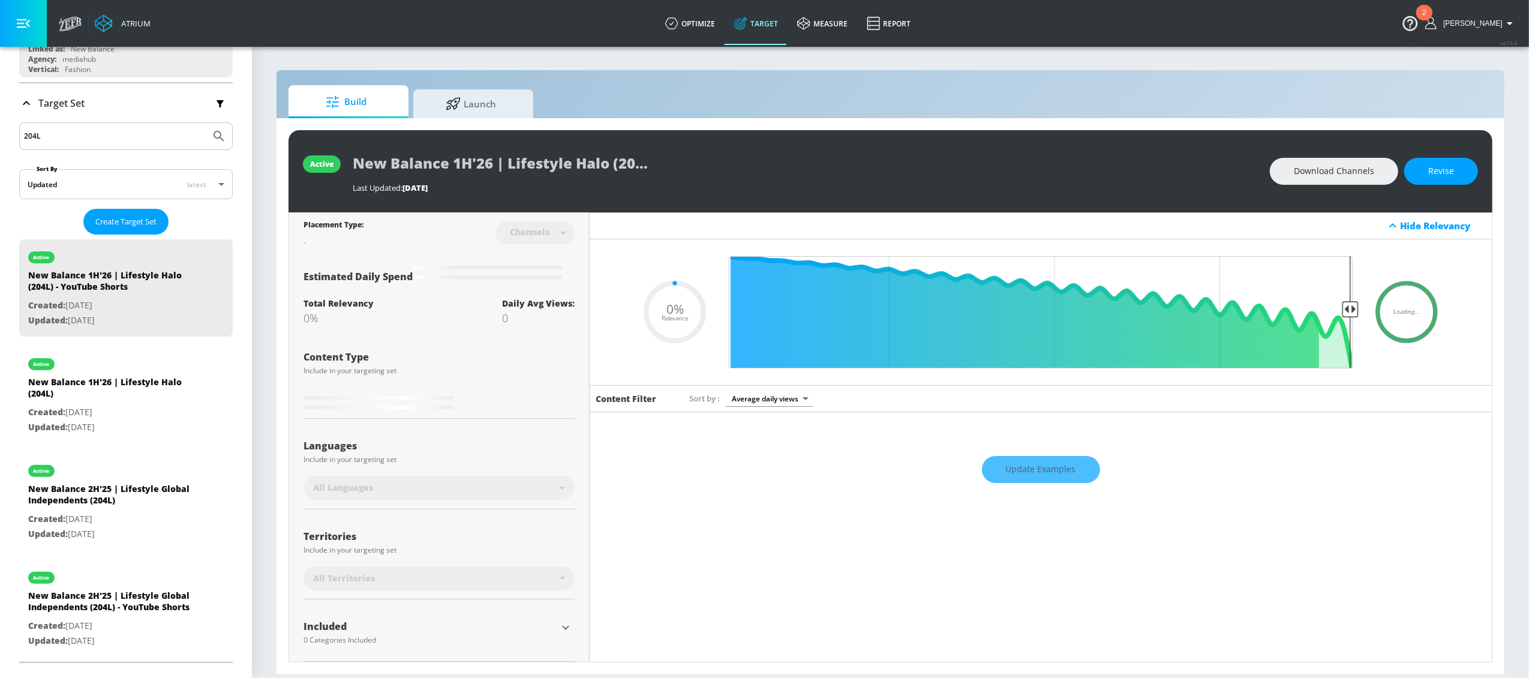
type input "0.5"
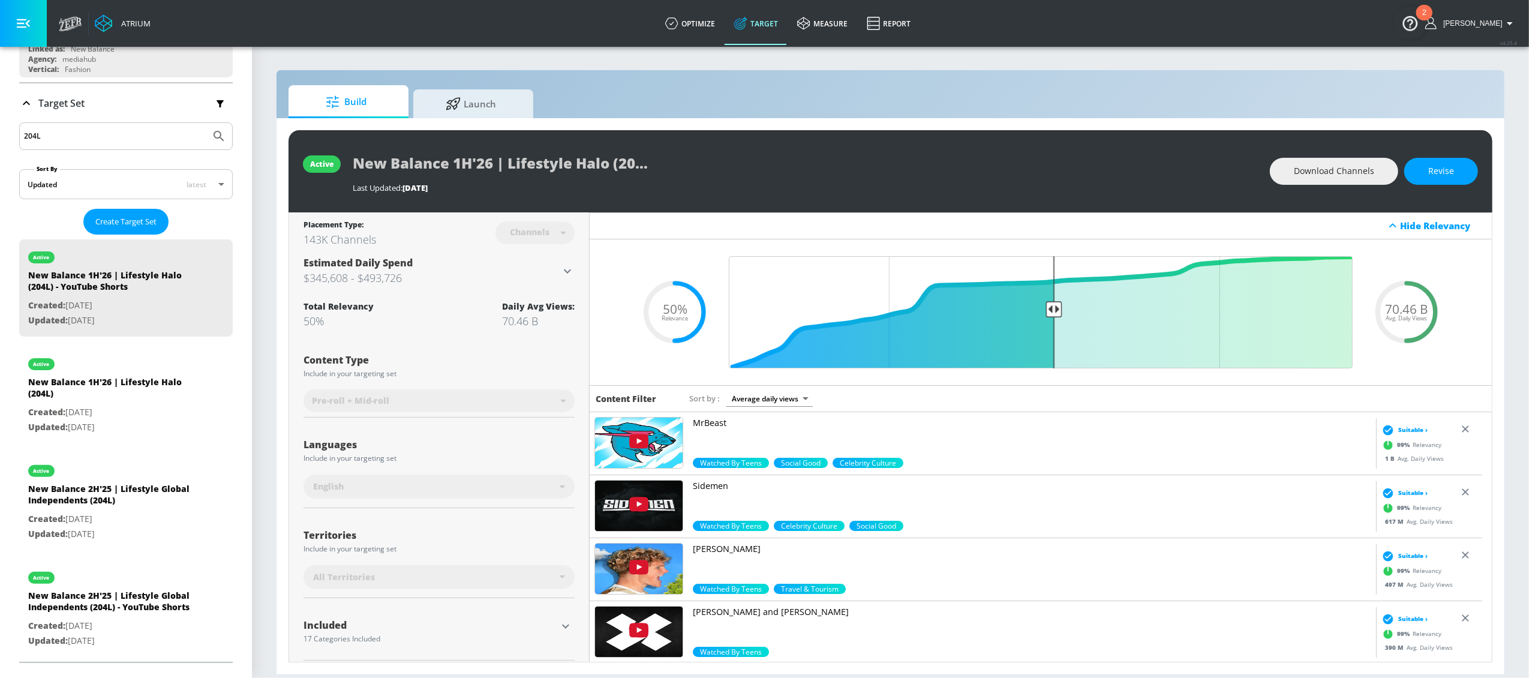
click at [65, 142] on input "204L" at bounding box center [115, 136] width 182 height 16
drag, startPoint x: 35, startPoint y: 139, endPoint x: -1, endPoint y: 136, distance: 35.5
click at [0, 136] on div "Platform DV360: Youtube DV360: Youtube Advertiser new balance Sort By A-Z asc ​…" at bounding box center [126, 277] width 252 height 780
type input "abzorb"
click at [206, 123] on button "Submit Search" at bounding box center [219, 136] width 26 height 26
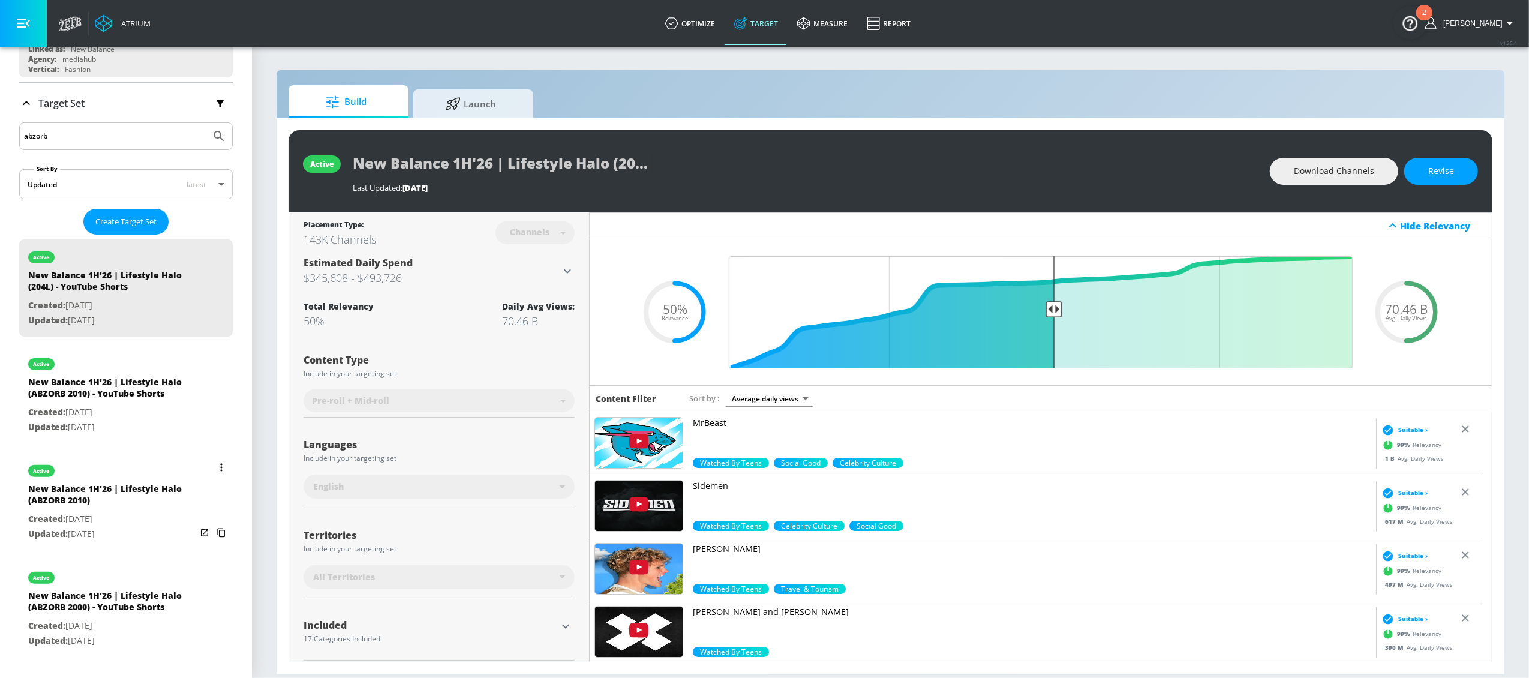
click at [110, 494] on div "New Balance 1H'26 | Lifestyle Halo (ABZORB 2010)" at bounding box center [112, 497] width 168 height 29
type input "New Balance 1H'26 | Lifestyle Halo (ABZORB 2010)"
type input "videos"
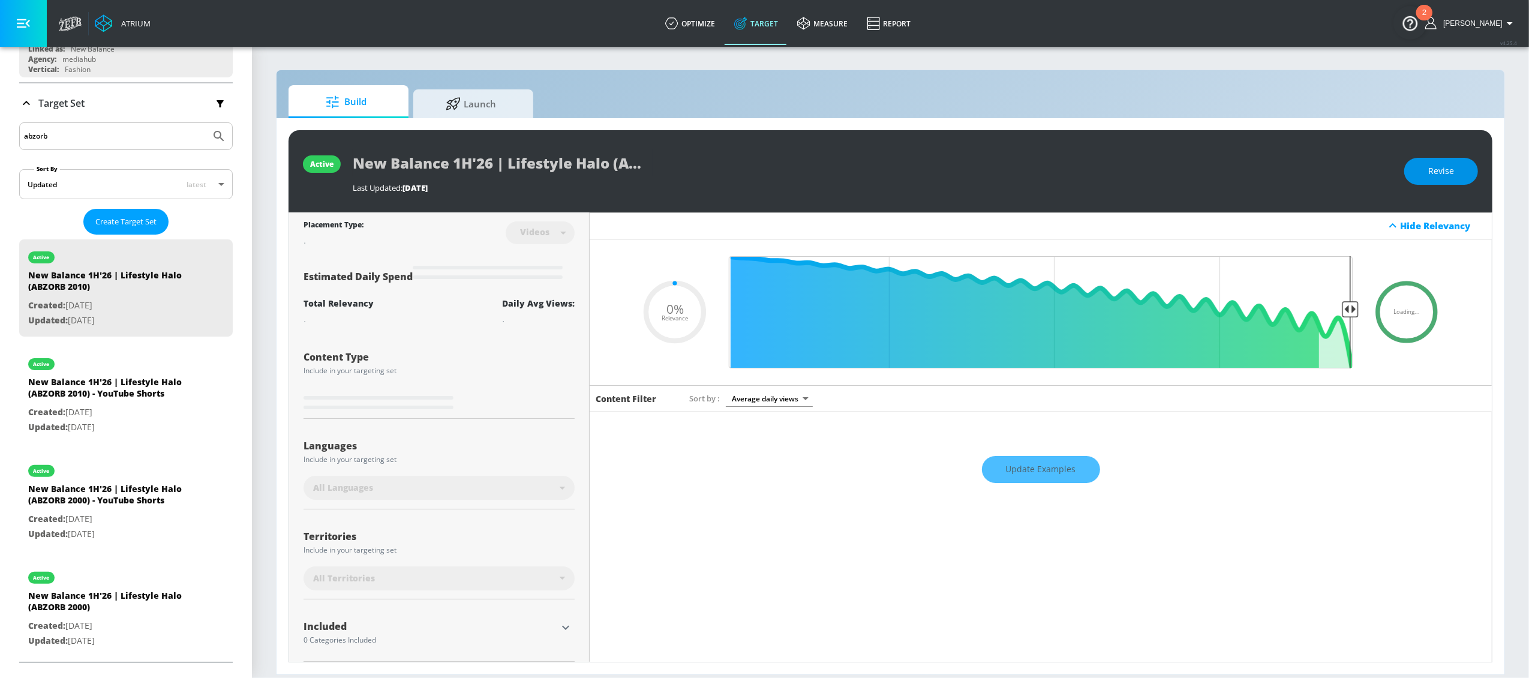
click at [1433, 172] on span "Revise" at bounding box center [1441, 171] width 26 height 15
click at [557, 166] on input "New Balance 1H'26 | Lifestyle Halo (ABZORB 2010)" at bounding box center [503, 162] width 300 height 27
type input "0.5"
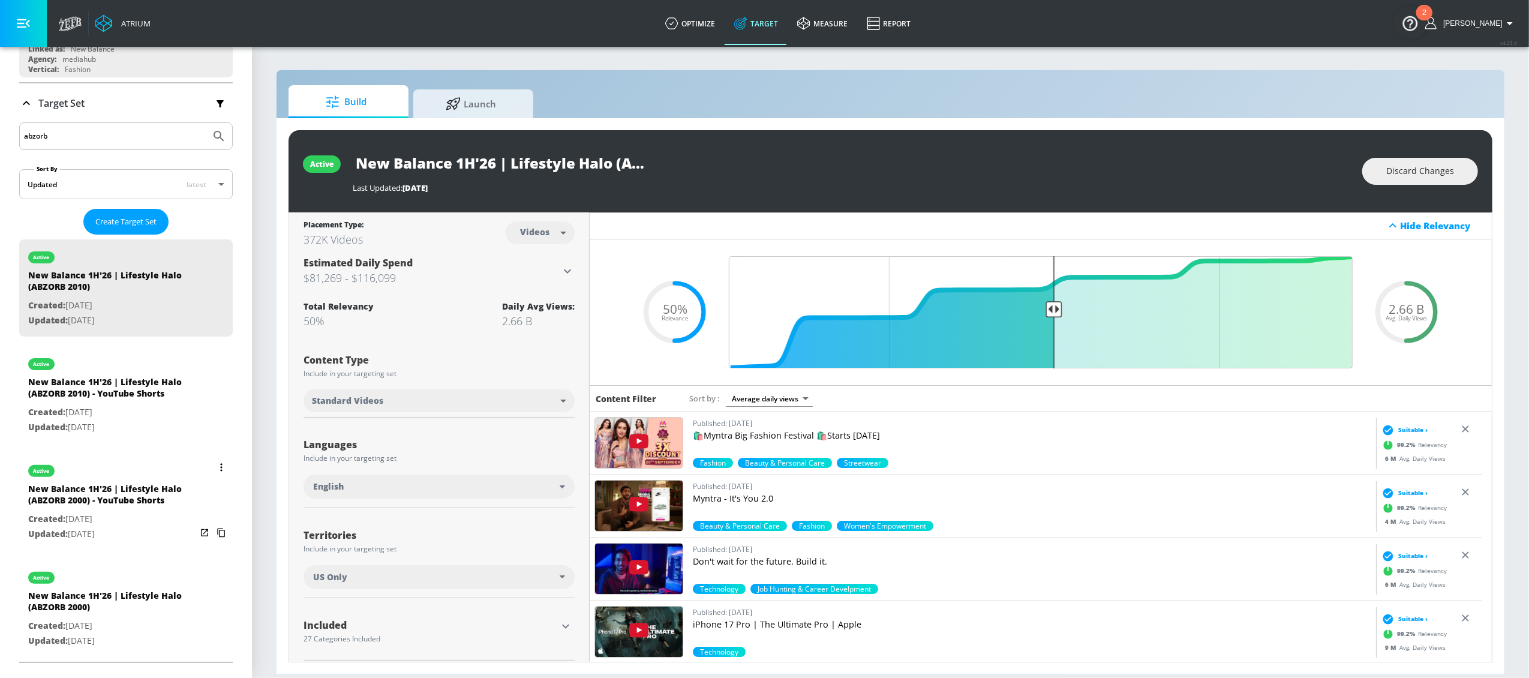
click at [110, 497] on div "New Balance 1H'26 | Lifestyle Halo (ABZORB 2000) - YouTube Shorts" at bounding box center [112, 497] width 168 height 29
type input "New Balance 1H'26 | Lifestyle Halo (ABZORB 2000) - YouTube Shorts"
type input "channels"
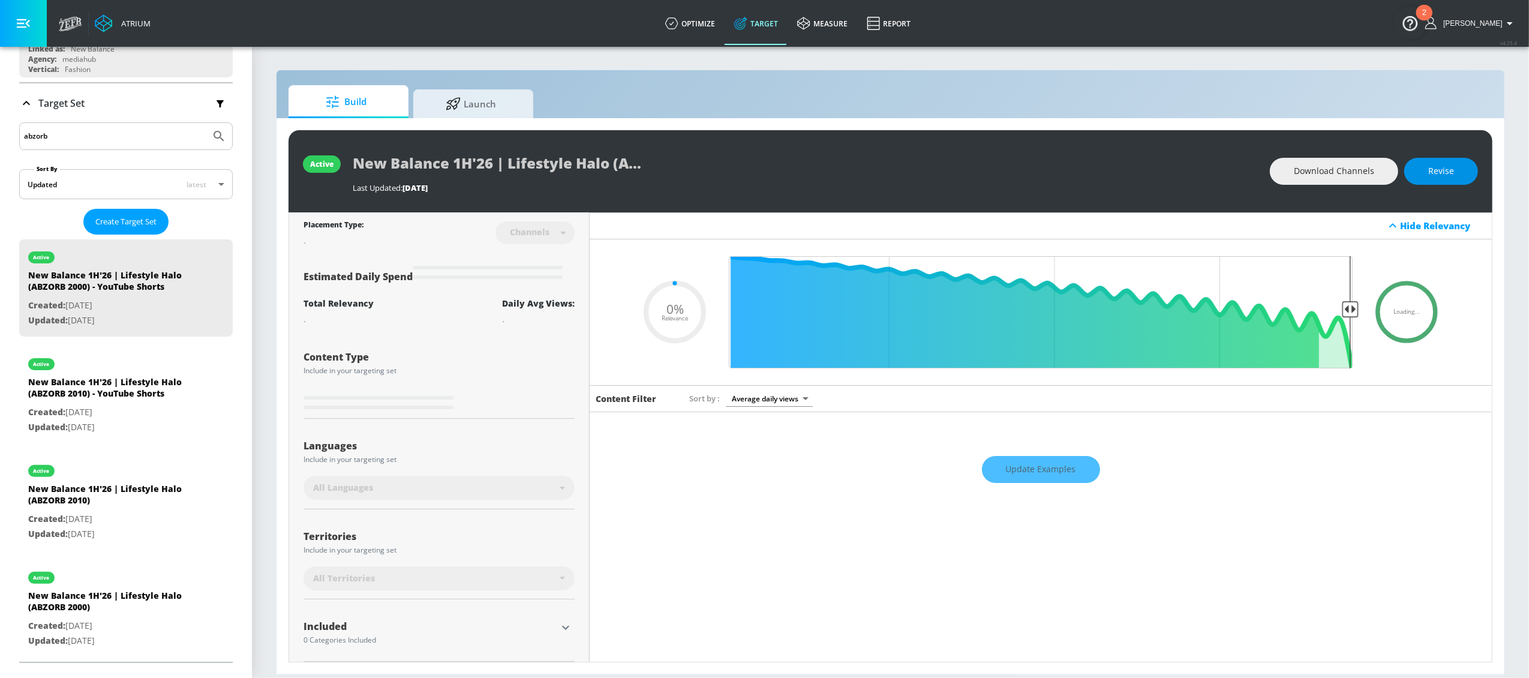
click at [1444, 177] on span "Revise" at bounding box center [1441, 171] width 26 height 15
click at [500, 168] on input "New Balance 1H'26 | Lifestyle Halo (ABZORB 2000) - YouTube Shorts" at bounding box center [503, 162] width 300 height 27
click at [500, 169] on input "New Balance 1H'26 | Lifestyle Halo (ABZORB 2000) - YouTube Shorts" at bounding box center [503, 162] width 300 height 27
click at [1395, 171] on span "Discard Changes" at bounding box center [1420, 171] width 68 height 15
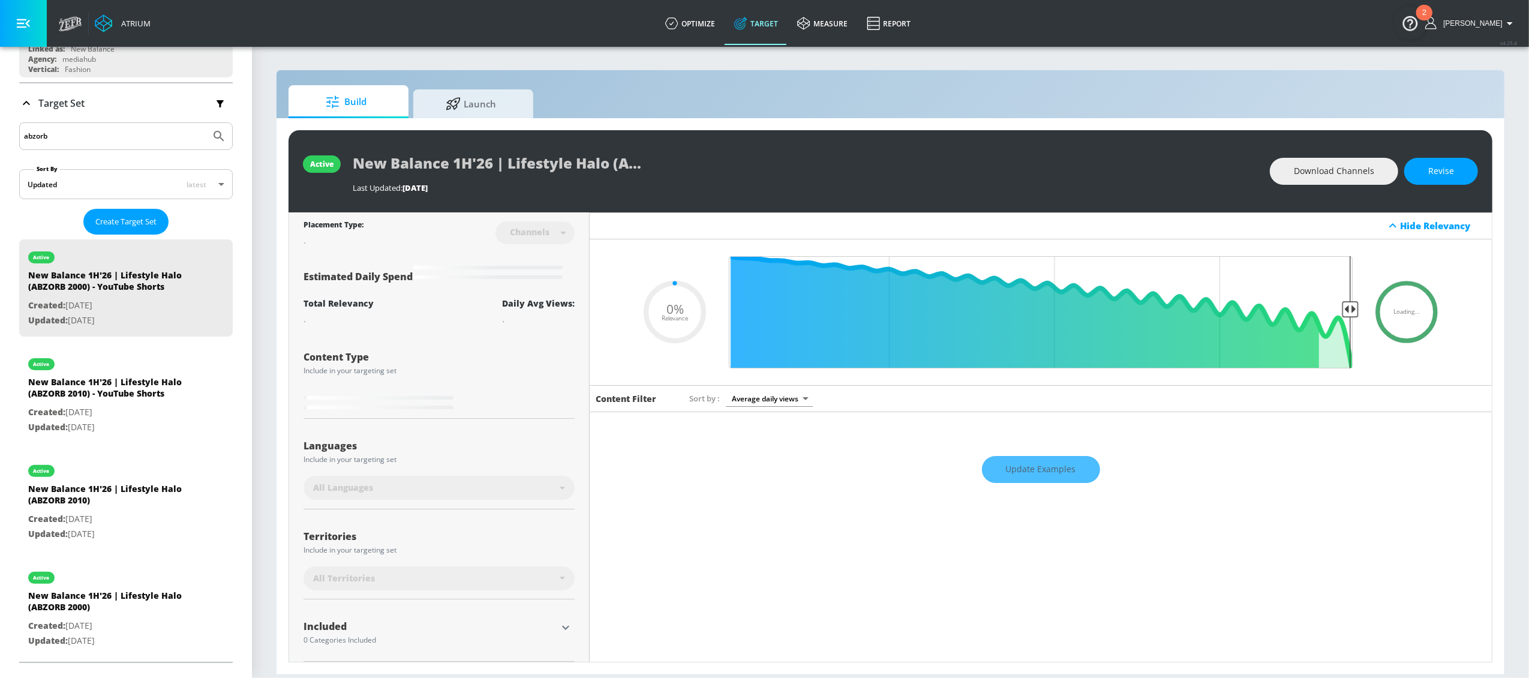
type input "0.5"
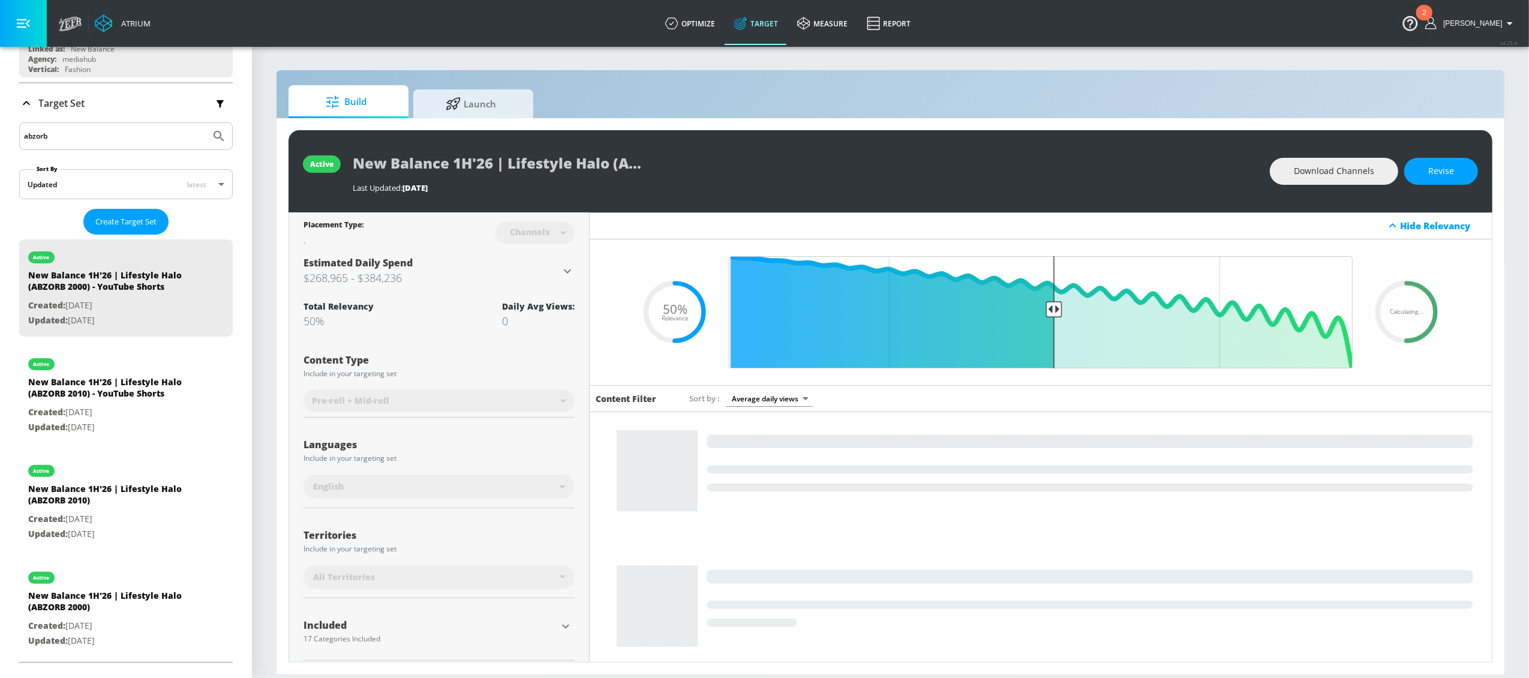
click at [963, 184] on div "Last Updated: [DATE]" at bounding box center [805, 187] width 905 height 11
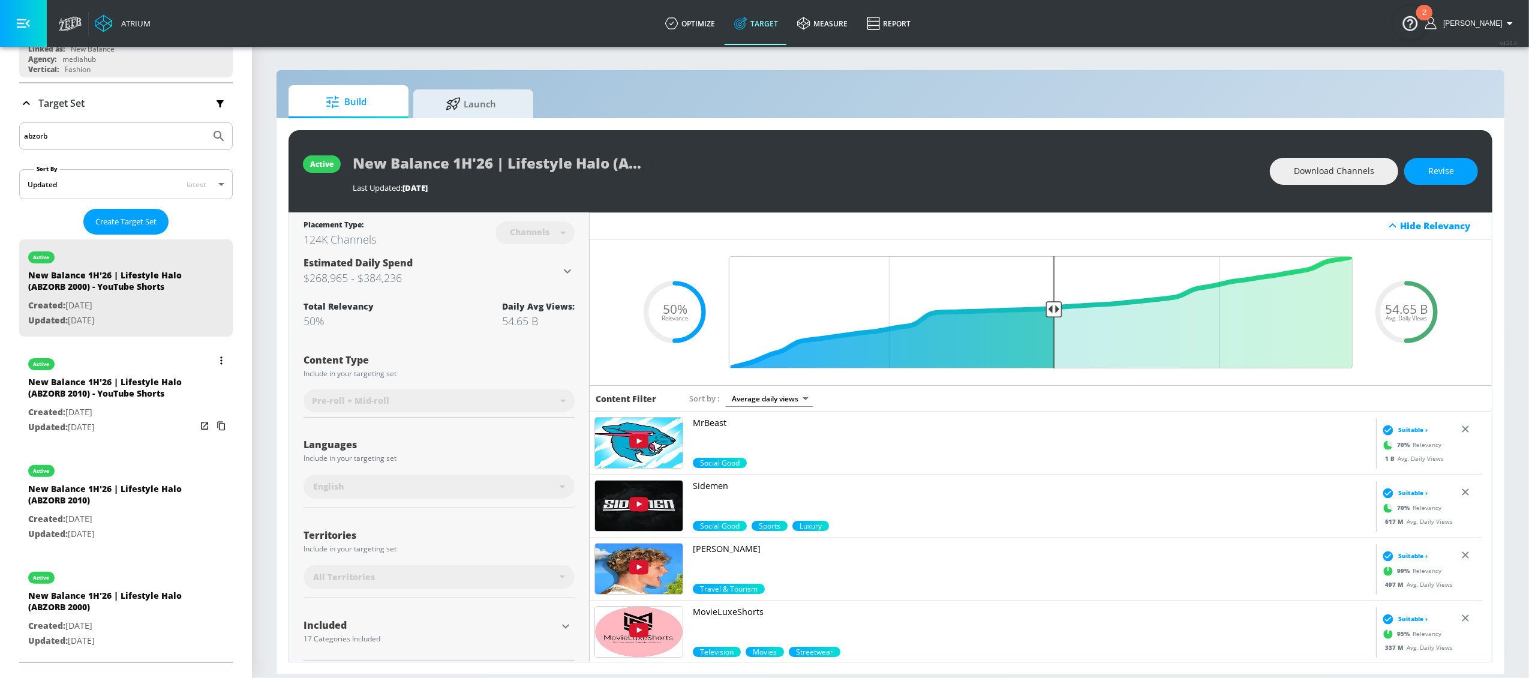
click at [92, 406] on p "Created: [DATE]" at bounding box center [112, 412] width 168 height 15
type input "New Balance 1H'26 | Lifestyle Halo (ABZORB 2010) - YouTube Shorts"
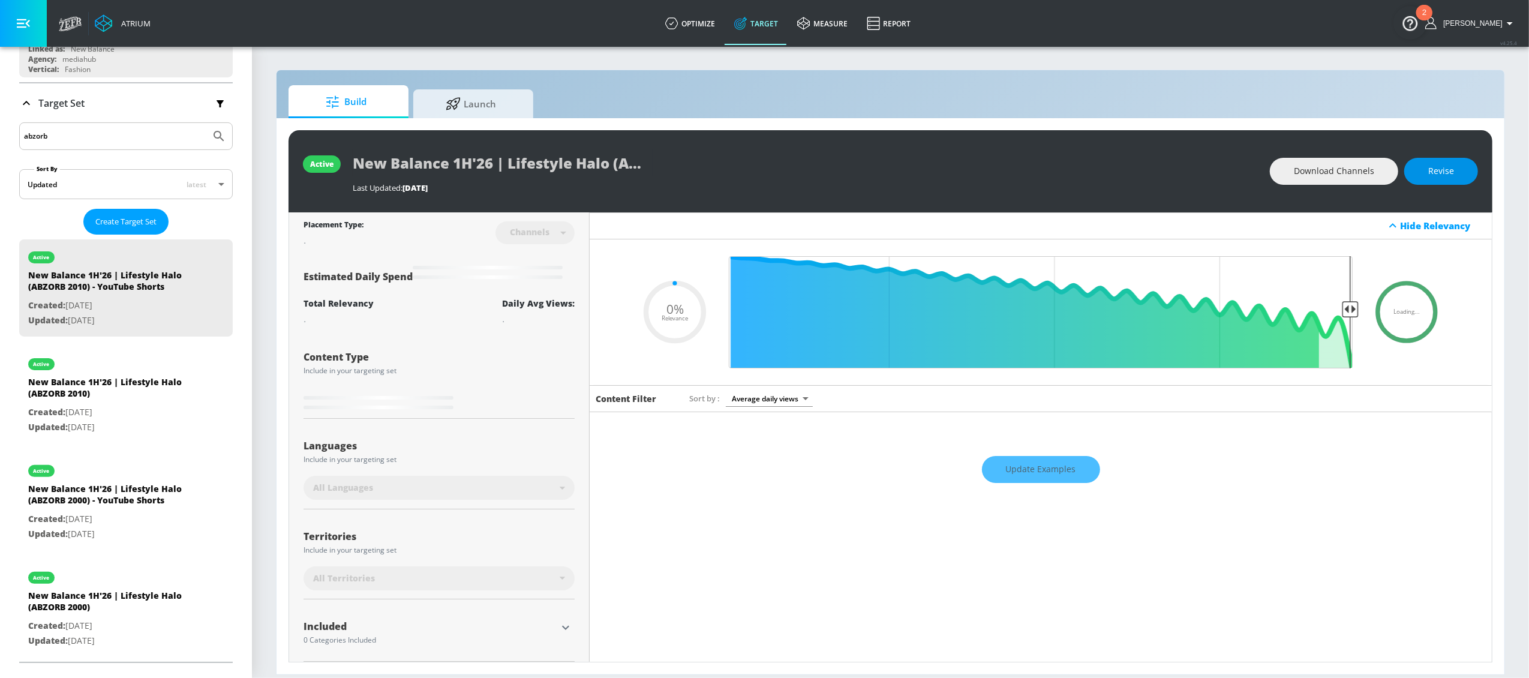
click at [1409, 175] on button "Revise" at bounding box center [1441, 171] width 74 height 27
click at [390, 171] on input "New Balance 1H'26 | Lifestyle Halo (ABZORB 2010) - YouTube Shorts" at bounding box center [503, 162] width 300 height 27
drag, startPoint x: 1398, startPoint y: 167, endPoint x: 1211, endPoint y: 56, distance: 217.4
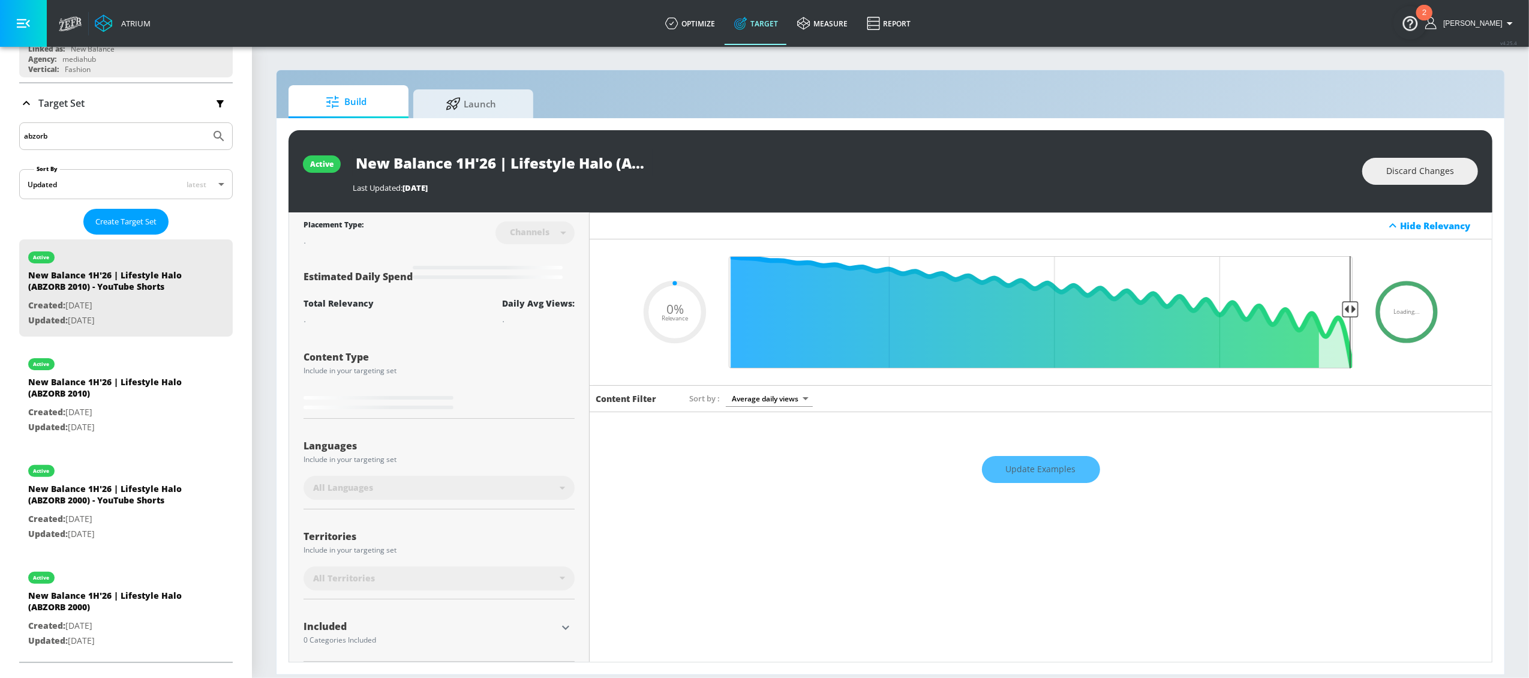
click at [1397, 167] on span "Discard Changes" at bounding box center [1420, 171] width 68 height 15
type input "0.5"
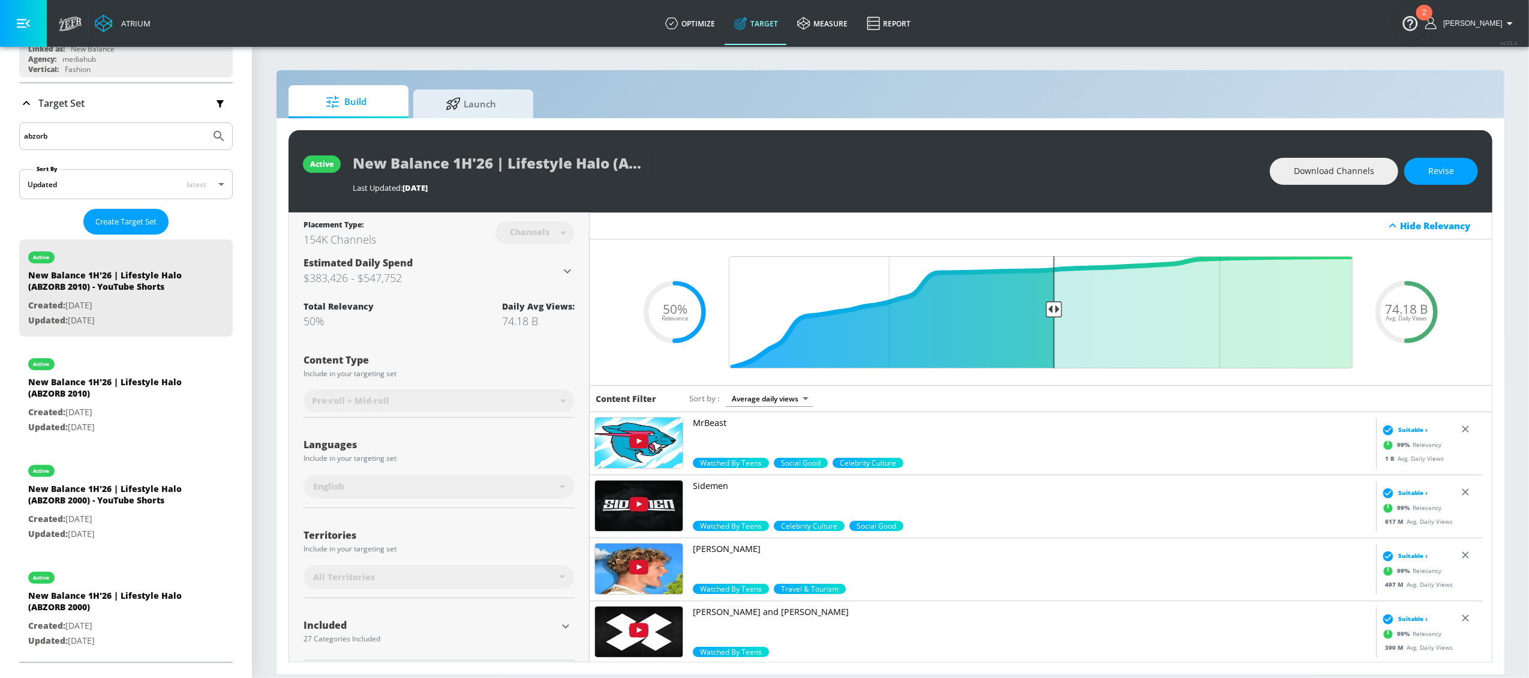
click at [89, 125] on div "abzorb" at bounding box center [126, 136] width 214 height 28
click at [85, 142] on input "abzorb" at bounding box center [115, 136] width 182 height 16
drag, startPoint x: 103, startPoint y: 140, endPoint x: -7, endPoint y: 139, distance: 109.2
click at [0, 139] on html "Atrium optimize Target measure Report optimize Target measure Report v 4.25.4 L…" at bounding box center [764, 339] width 1529 height 678
type input "apparel"
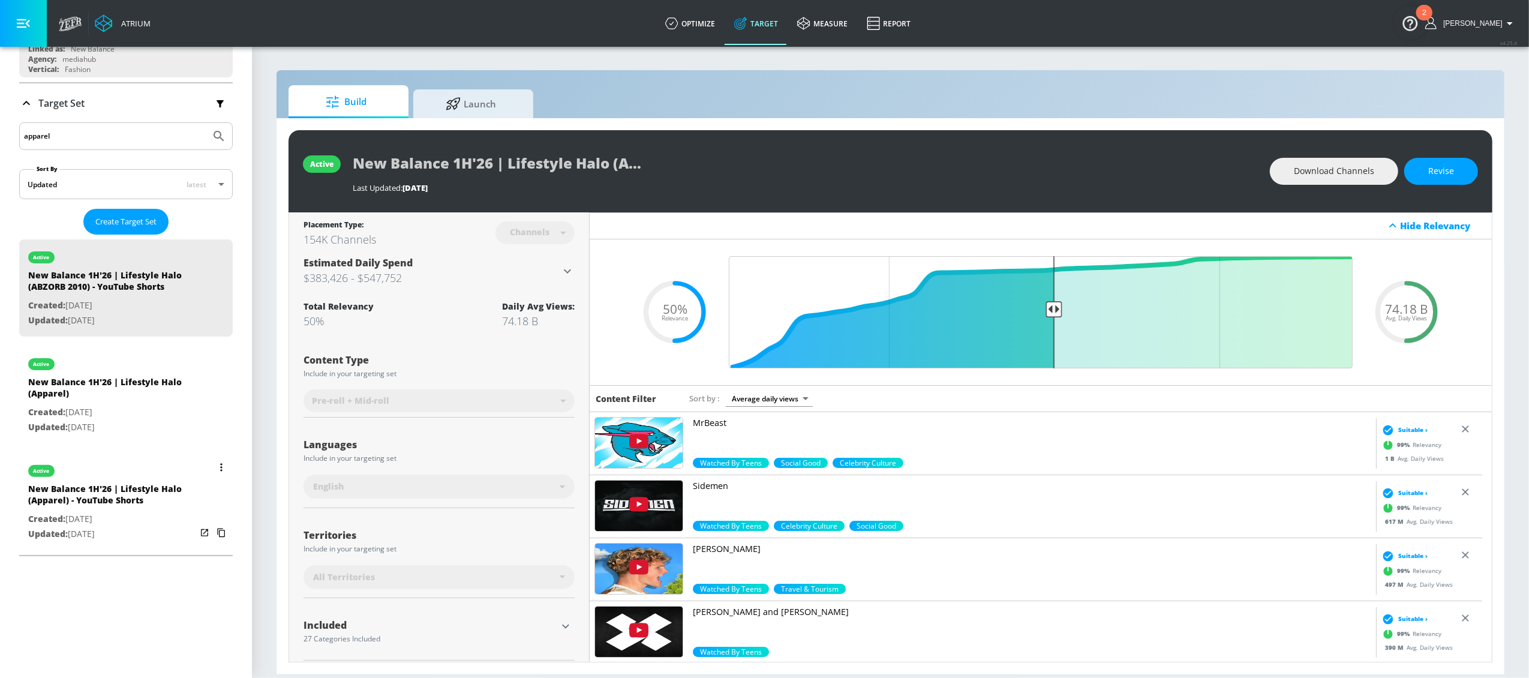
click at [106, 494] on div "New Balance 1H'26 | Lifestyle Halo (Apparel) - YouTube Shorts" at bounding box center [112, 497] width 168 height 29
type input "New Balance 1H'26 | Lifestyle Halo (Apparel) - YouTube Shorts"
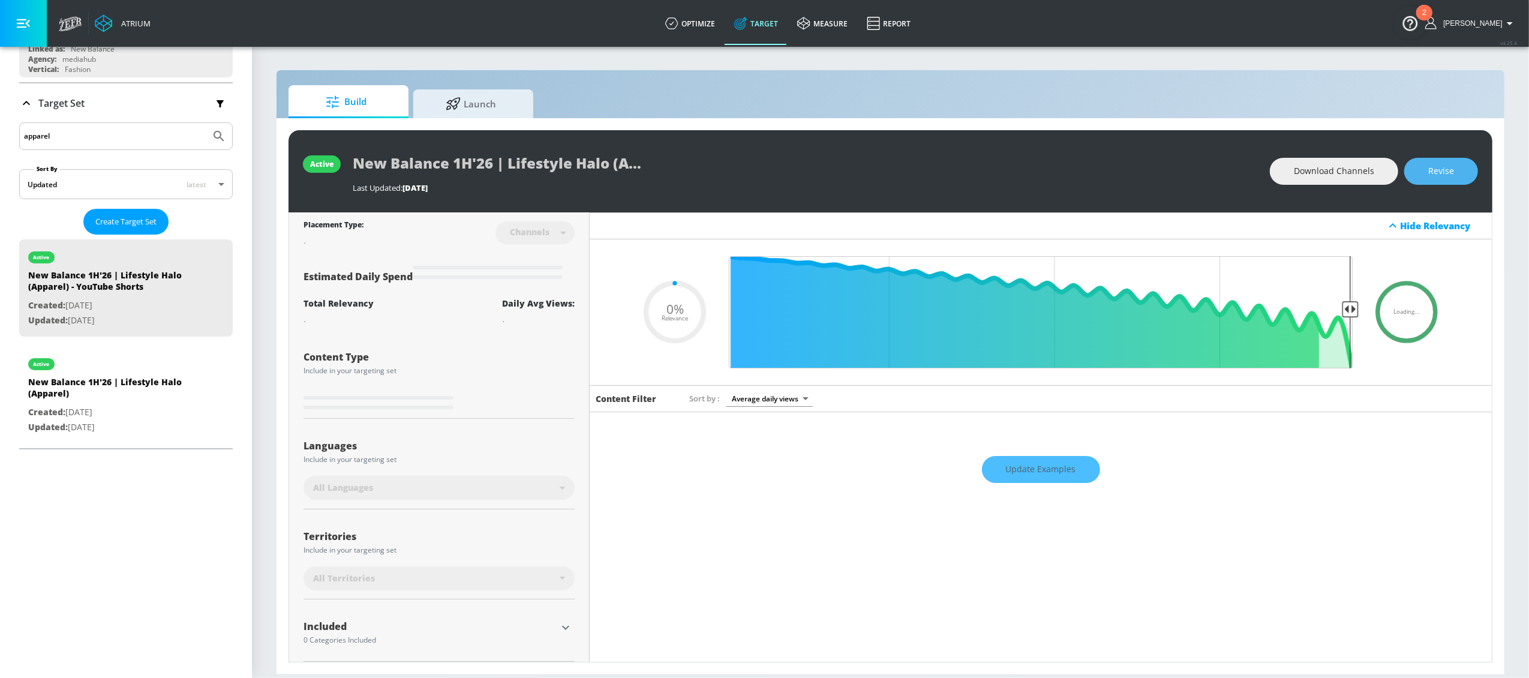
click at [1426, 175] on button "Revise" at bounding box center [1441, 171] width 74 height 27
click at [620, 164] on input "New Balance 1H'26 | Lifestyle Halo (Apparel) - YouTube Shorts" at bounding box center [503, 162] width 300 height 27
click at [1384, 170] on button "Discard Changes" at bounding box center [1420, 171] width 116 height 27
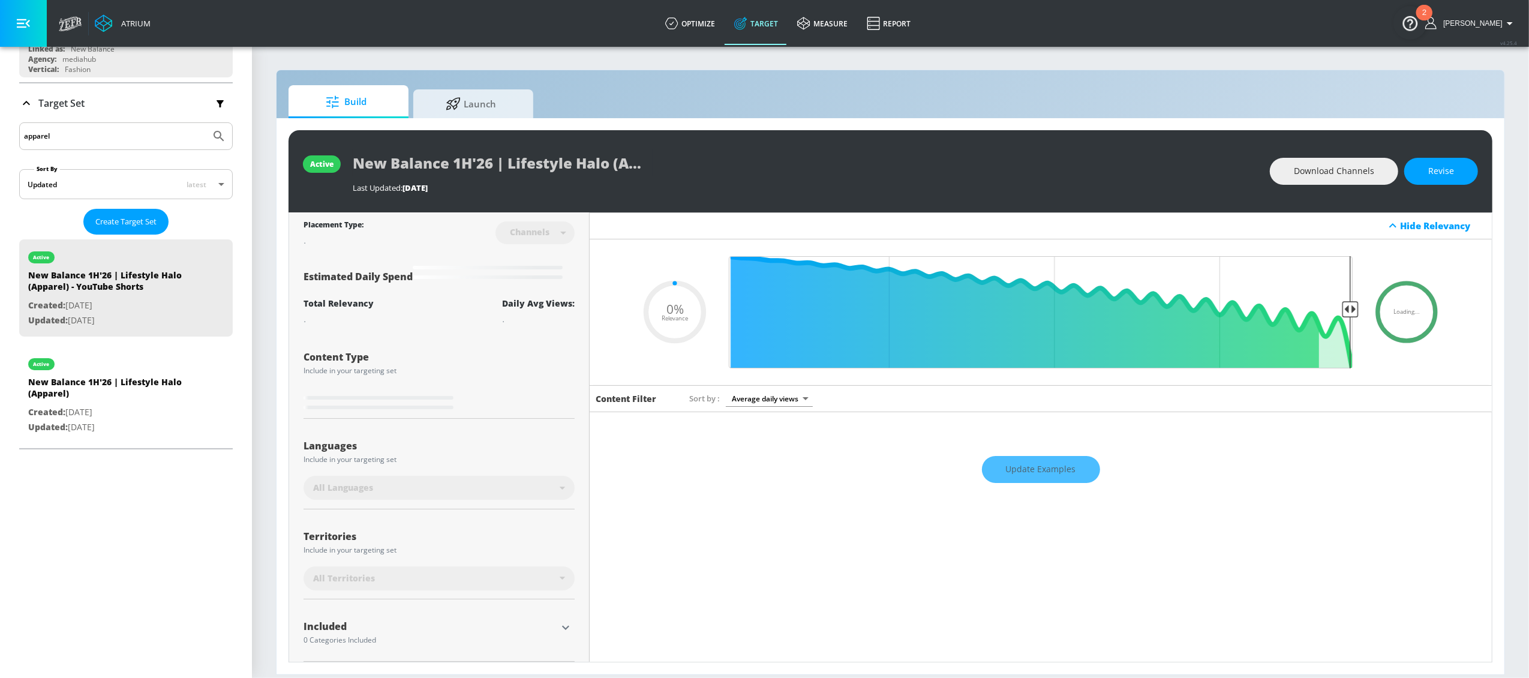
type input "0.5"
